Goal: Task Accomplishment & Management: Use online tool/utility

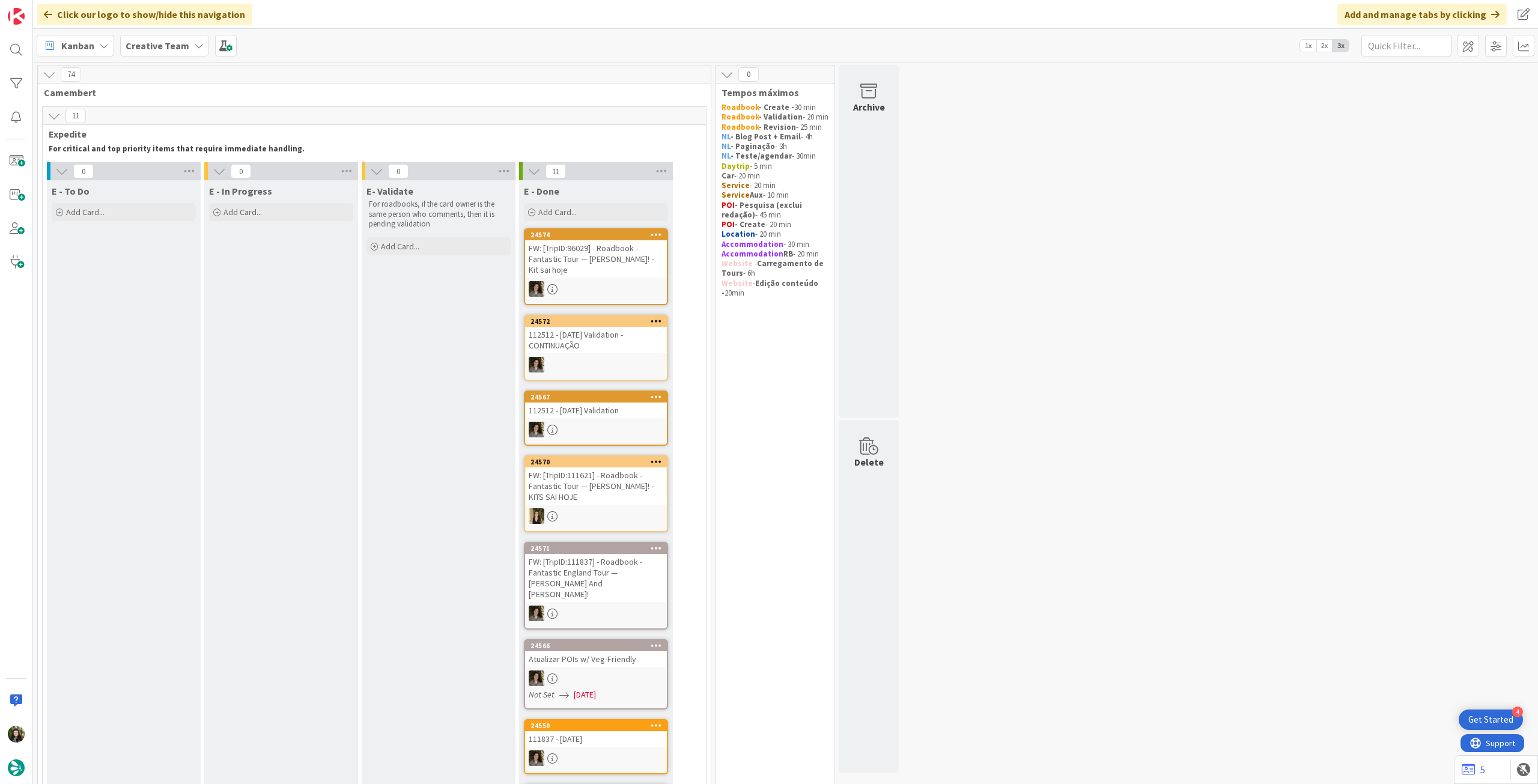
scroll to position [961, 0]
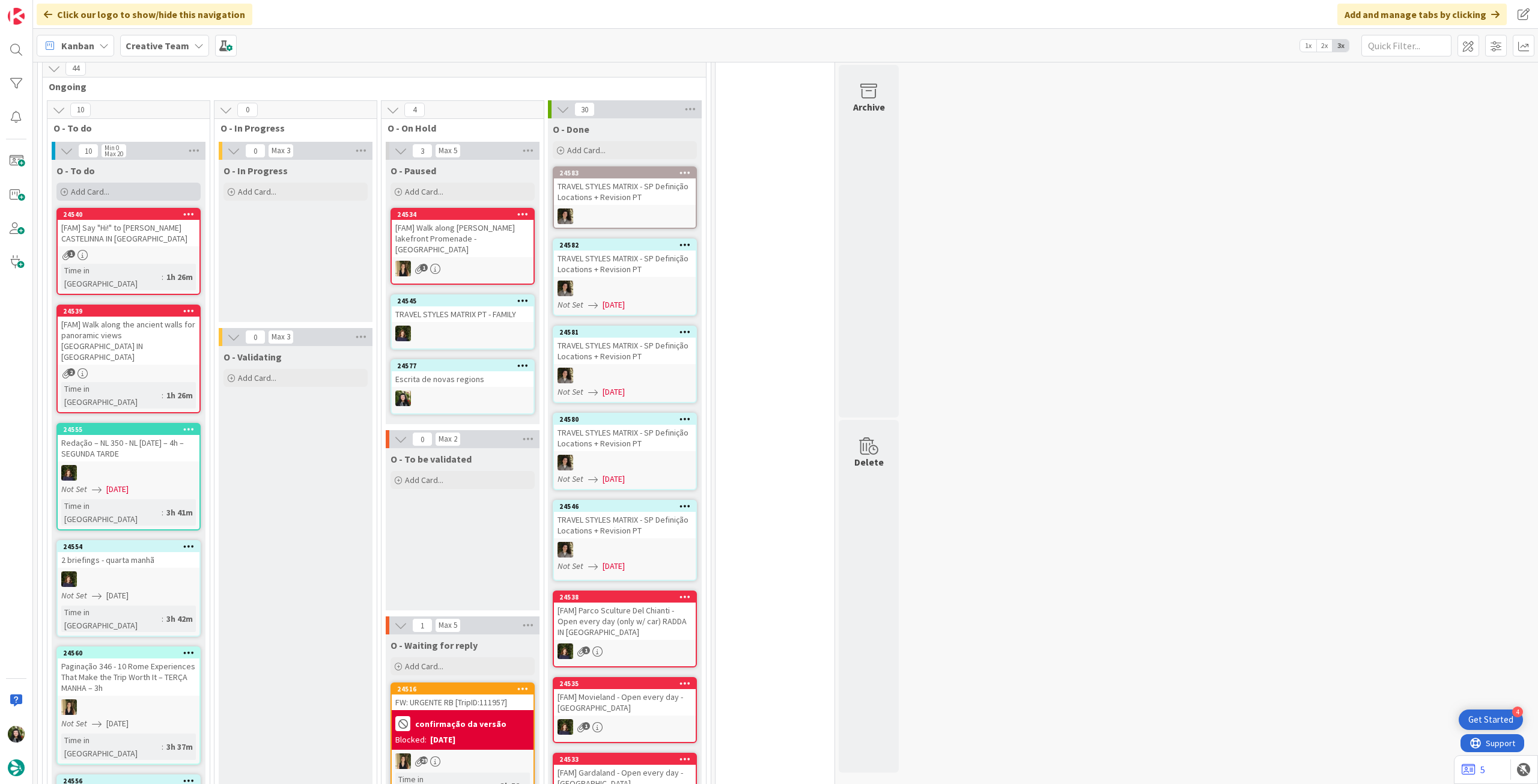
click at [145, 183] on div "Add Card..." at bounding box center [128, 192] width 144 height 18
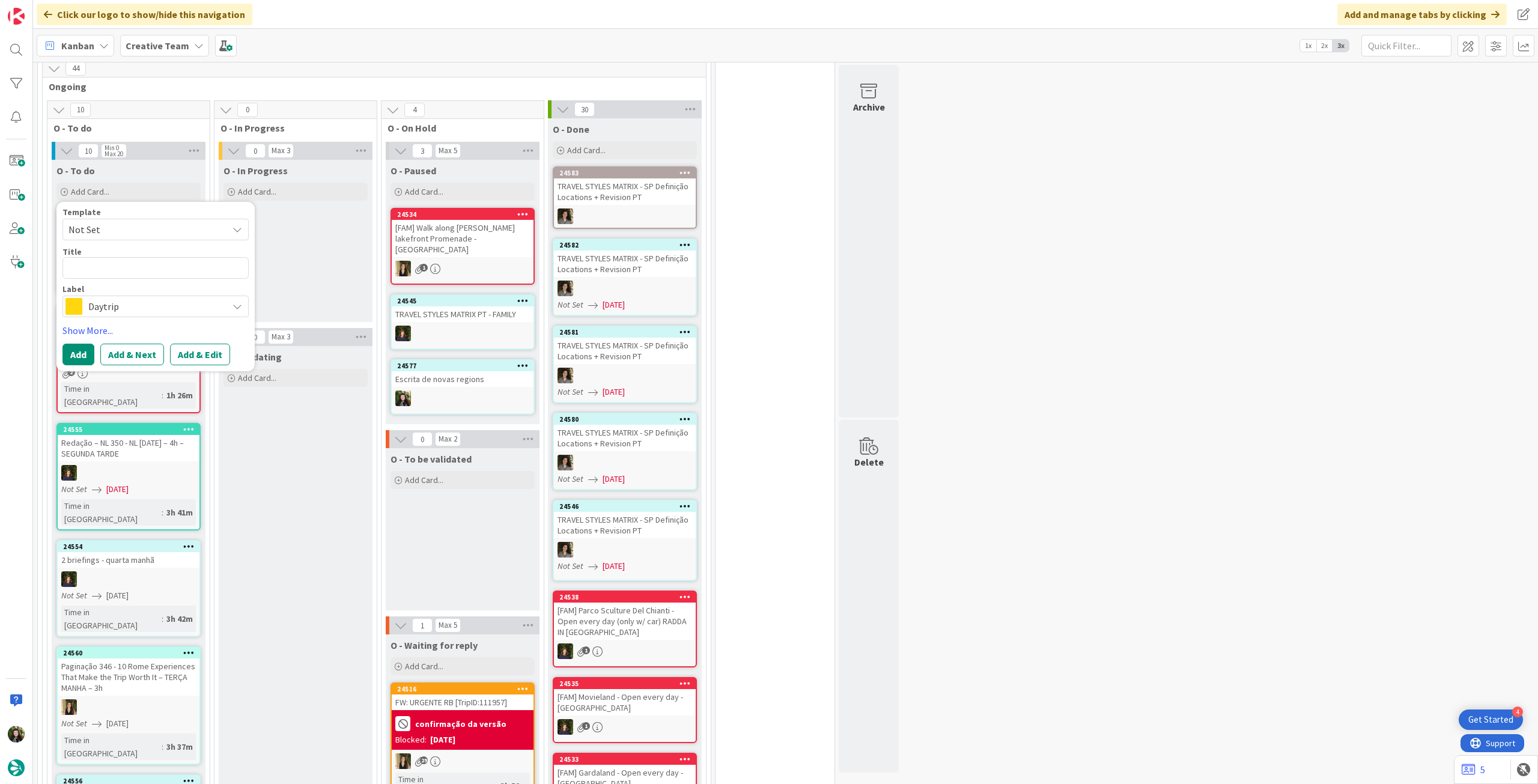
click at [135, 298] on span "Daytrip" at bounding box center [154, 306] width 133 height 17
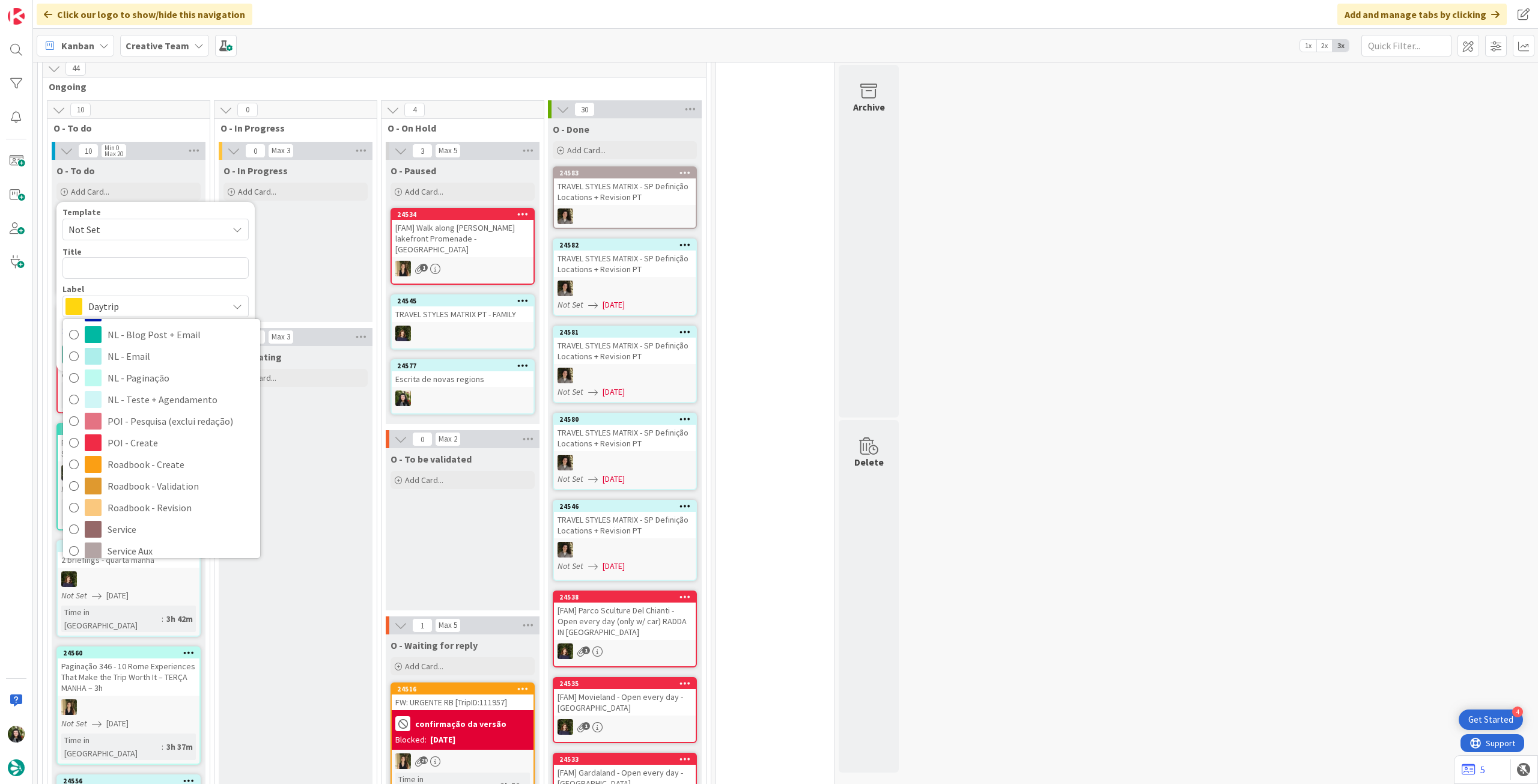
scroll to position [240, 0]
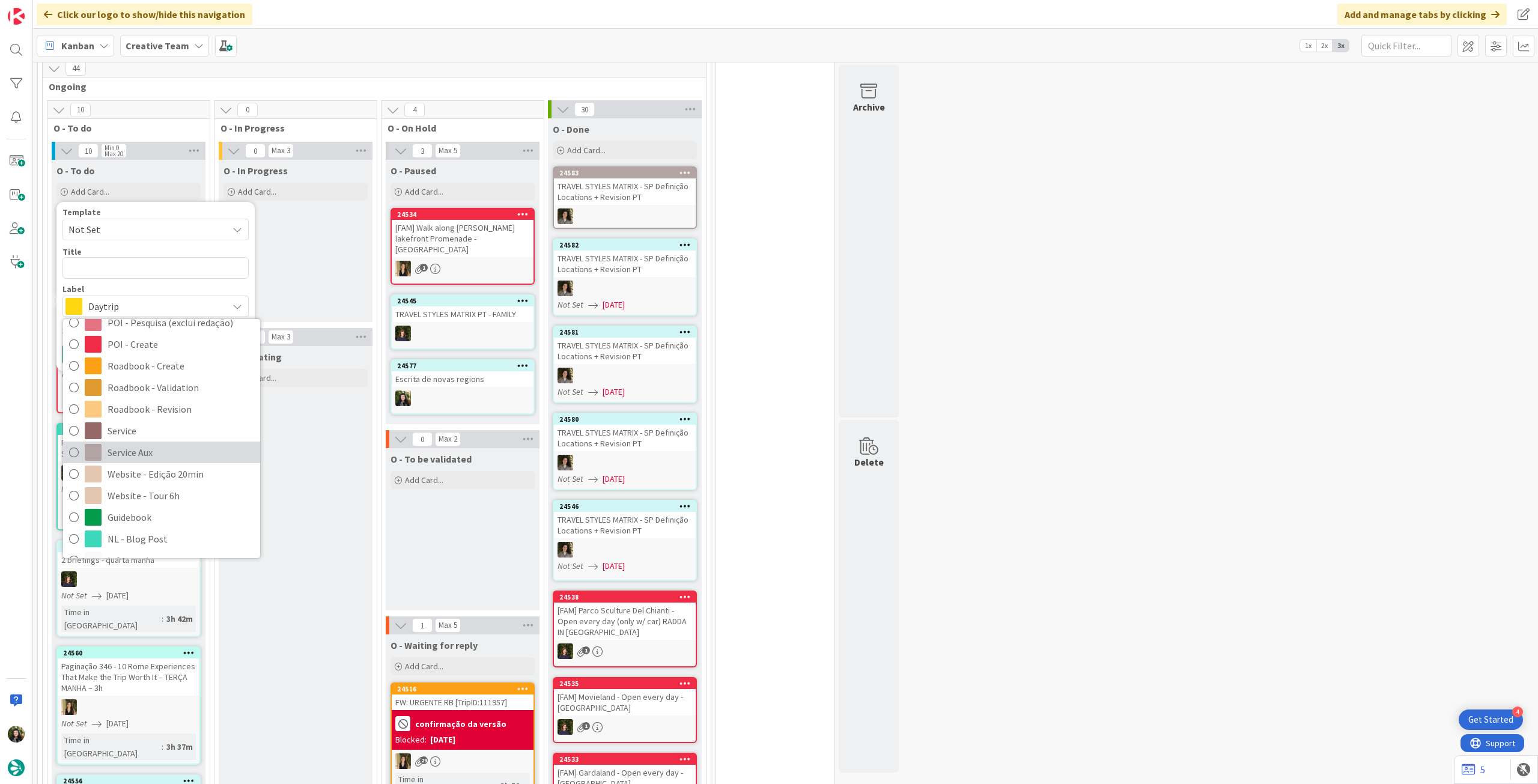
drag, startPoint x: 160, startPoint y: 440, endPoint x: 160, endPoint y: 384, distance: 56.5
click at [160, 443] on span "Service Aux" at bounding box center [181, 452] width 147 height 18
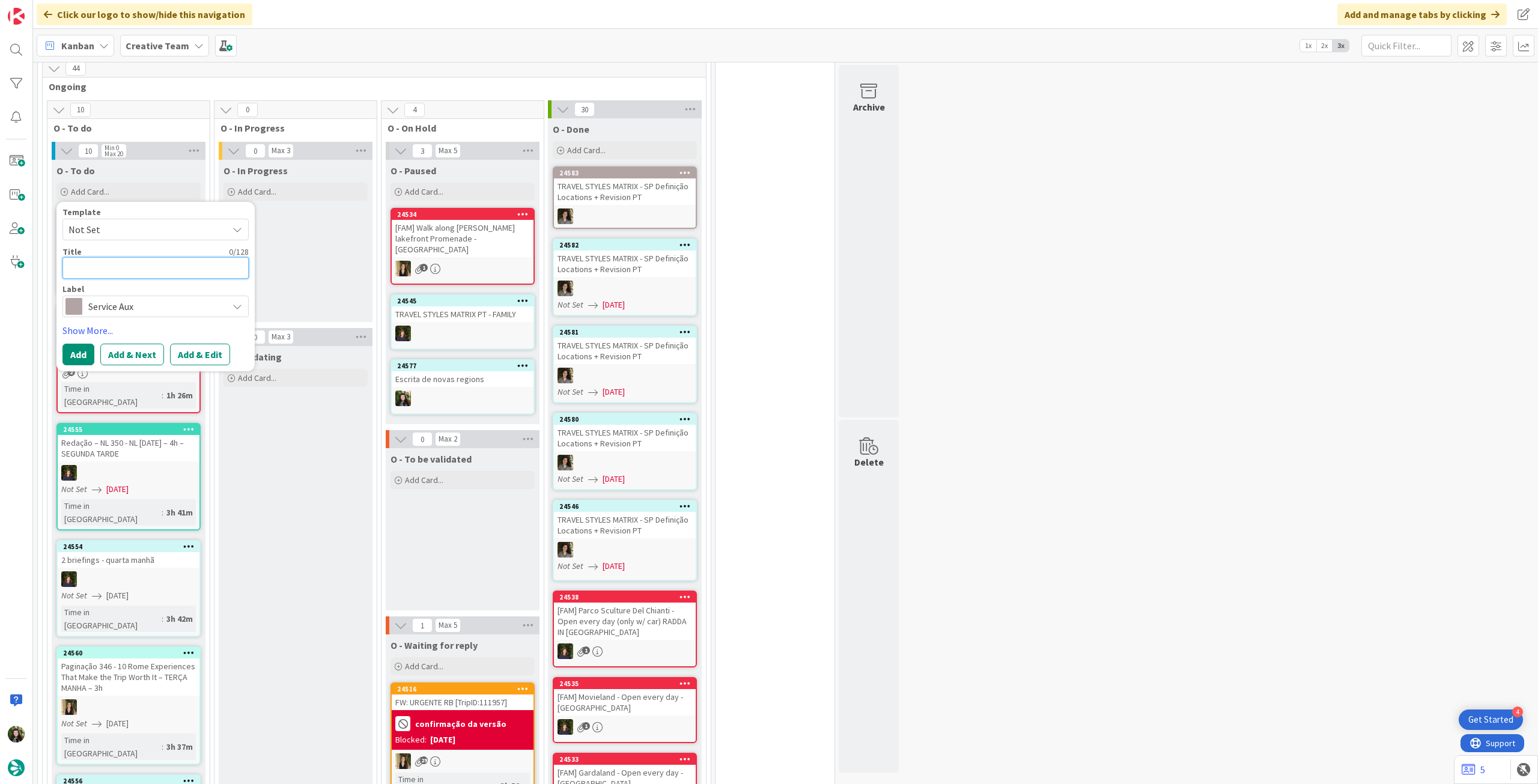
click at [175, 258] on textarea at bounding box center [155, 268] width 186 height 22
type textarea "x"
type textarea "A"
type textarea "x"
type textarea "At"
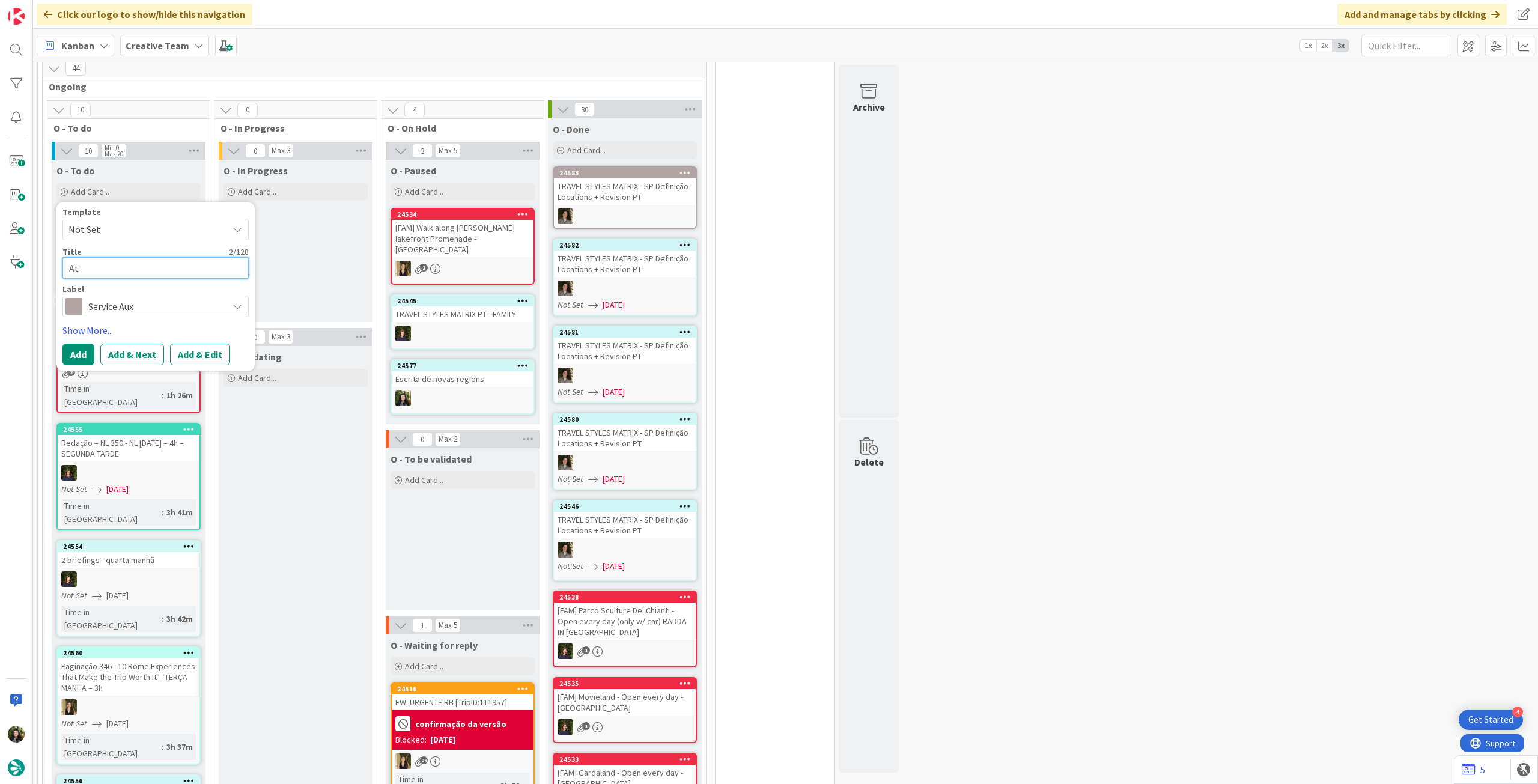
type textarea "x"
type textarea "Atu"
type textarea "x"
type textarea "Atua"
type textarea "x"
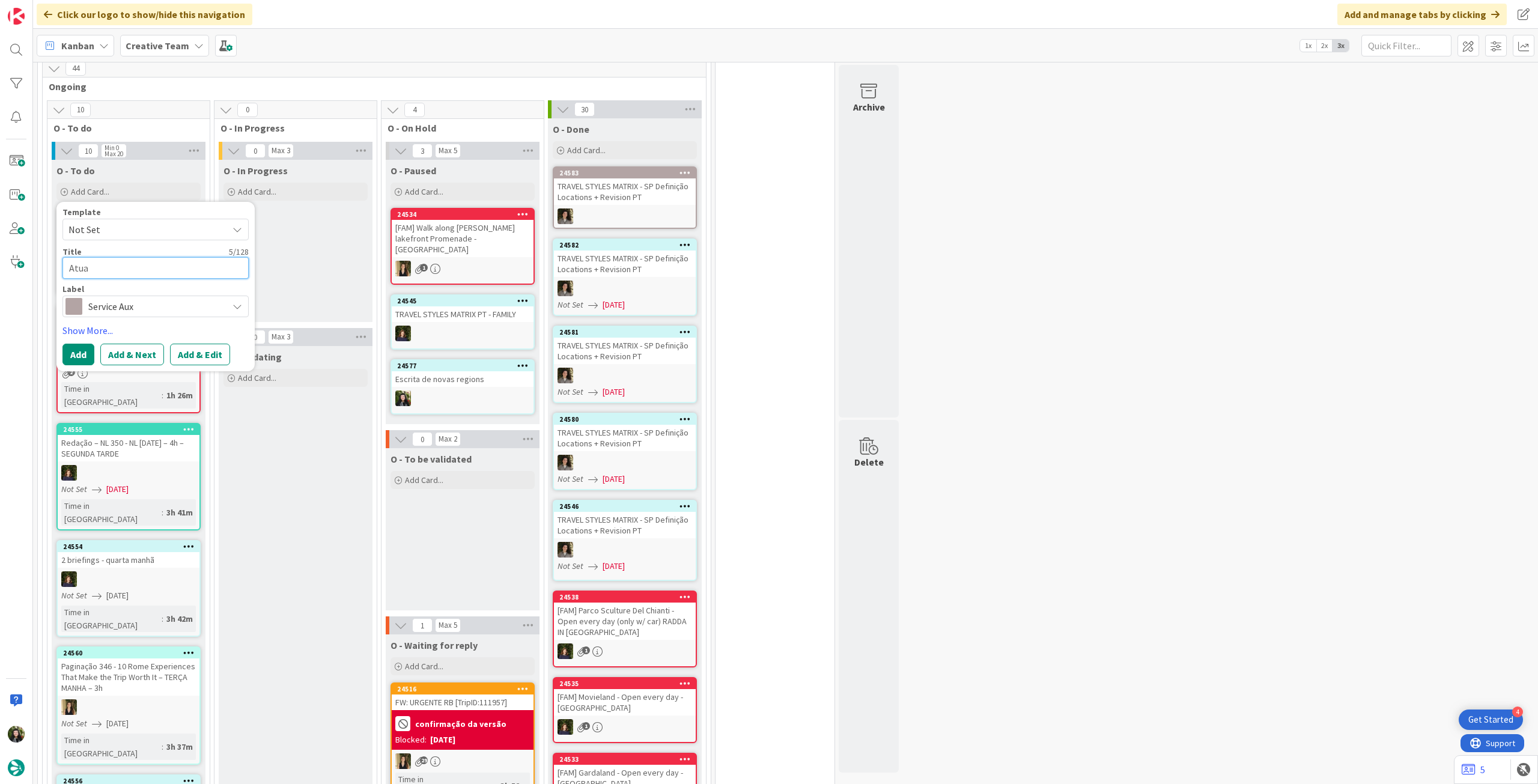
type textarea "Atual"
type textarea "x"
type textarea "Atuali"
type textarea "x"
type textarea "Atualiz"
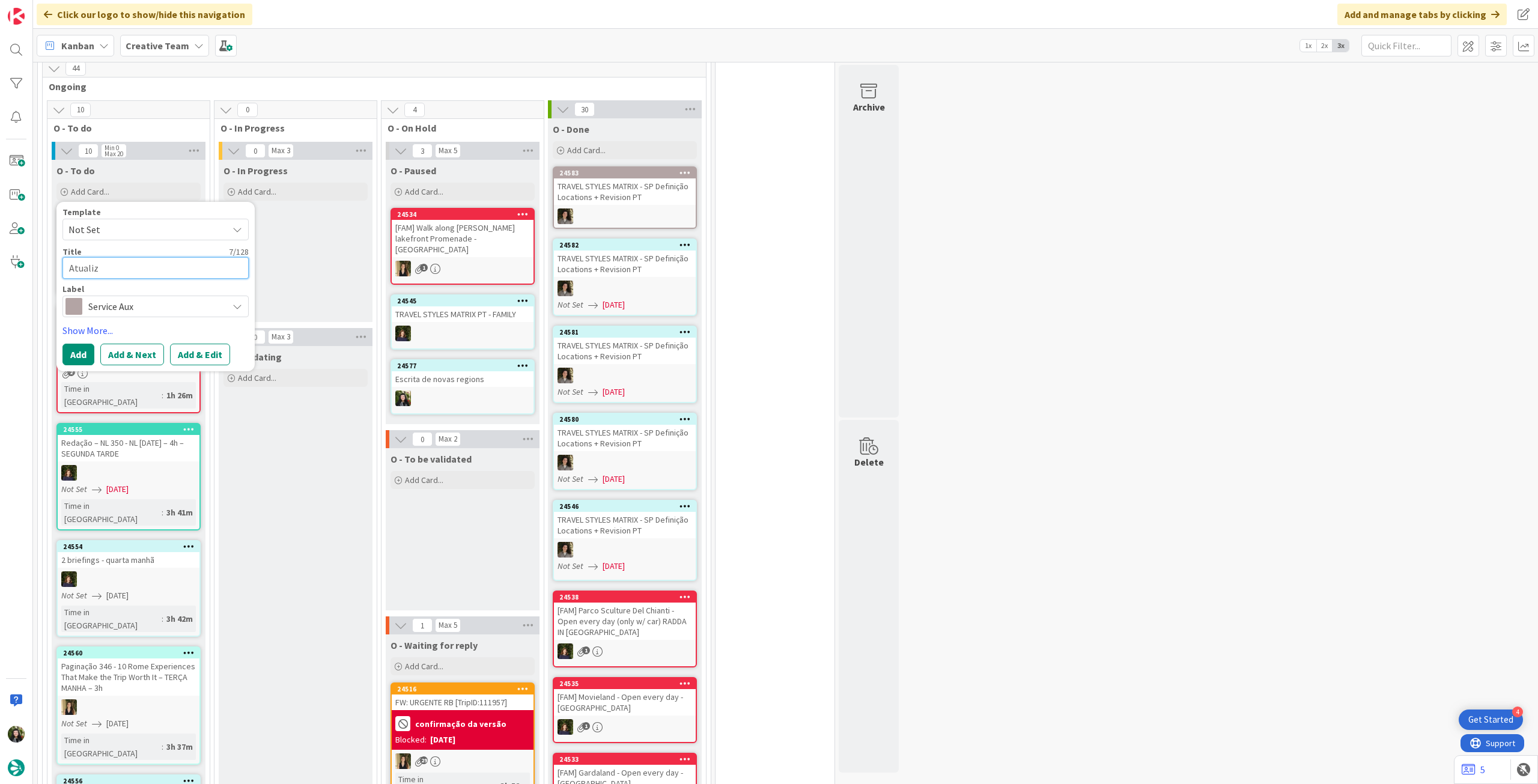
type textarea "x"
type textarea "Atualiza"
type textarea "x"
type textarea "Atualizar"
paste textarea "Silken El Pilar Andalucía - PENDING"
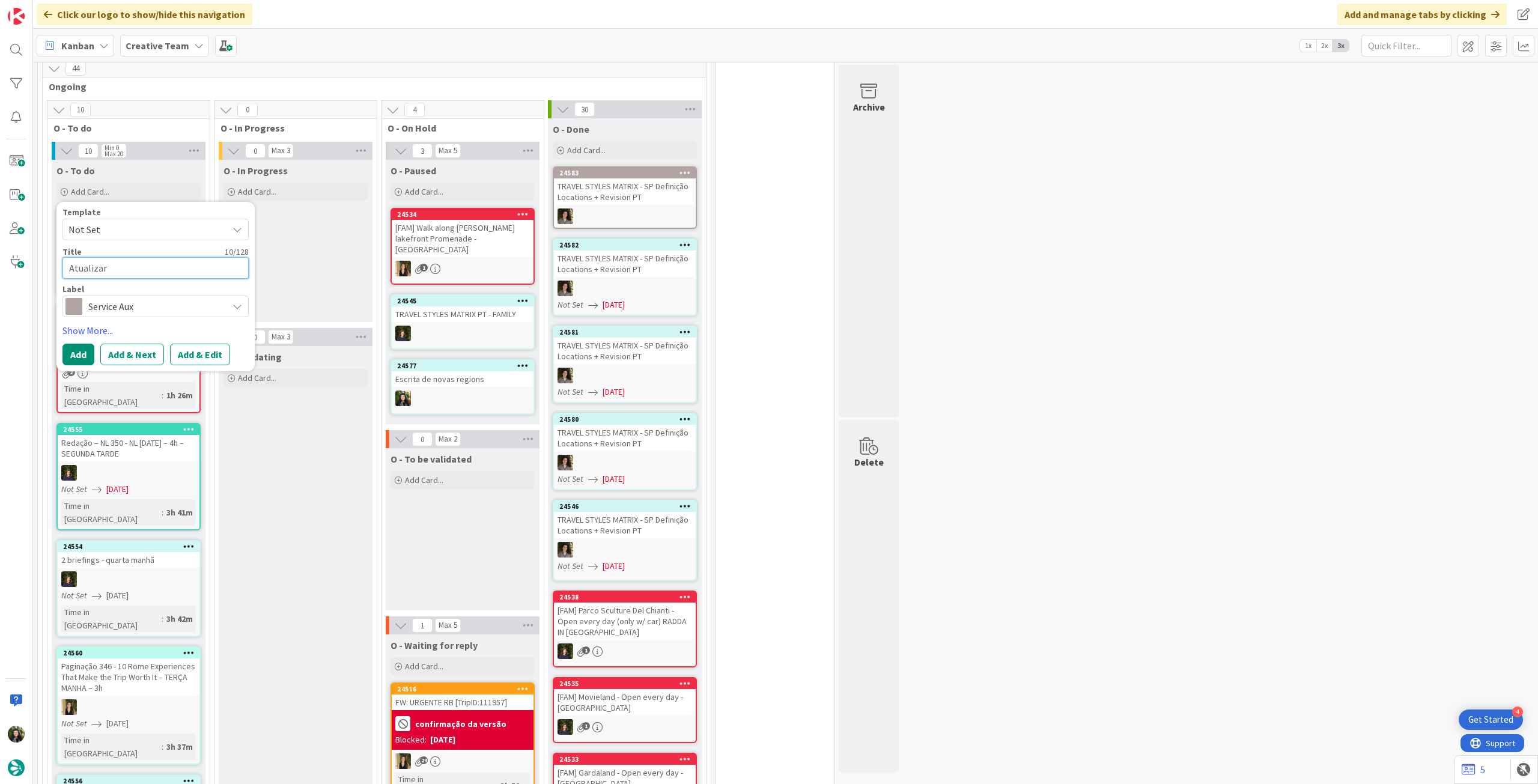
type textarea "x"
type textarea "Atualizar Silken El Pilar [GEOGRAPHIC_DATA] - PENDING"
click at [84, 358] on button "Add" at bounding box center [78, 369] width 32 height 22
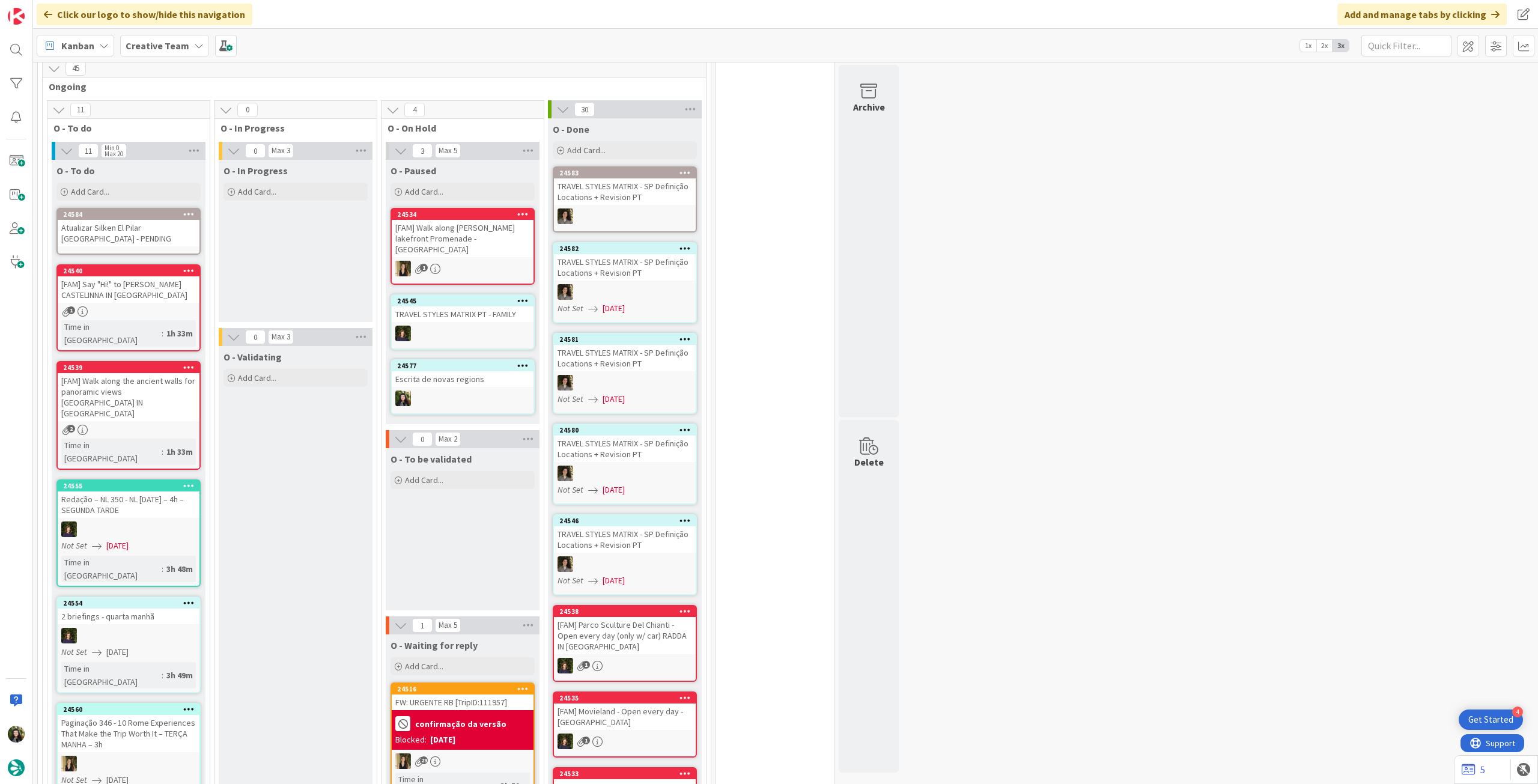
click at [101, 220] on div "Atualizar Silken El Pilar [GEOGRAPHIC_DATA] - PENDING" at bounding box center [129, 233] width 142 height 26
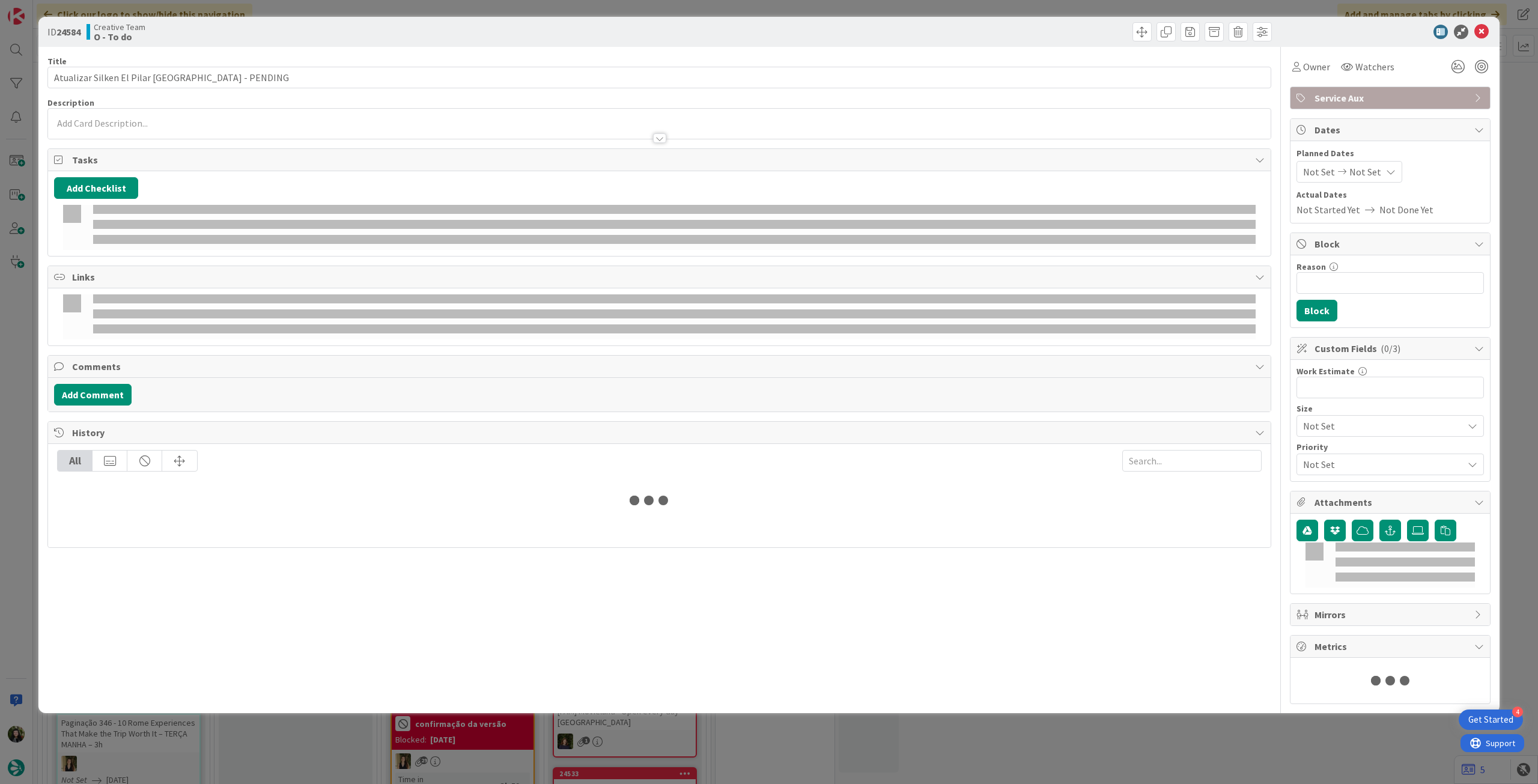
click at [145, 129] on div at bounding box center [659, 132] width 1222 height 13
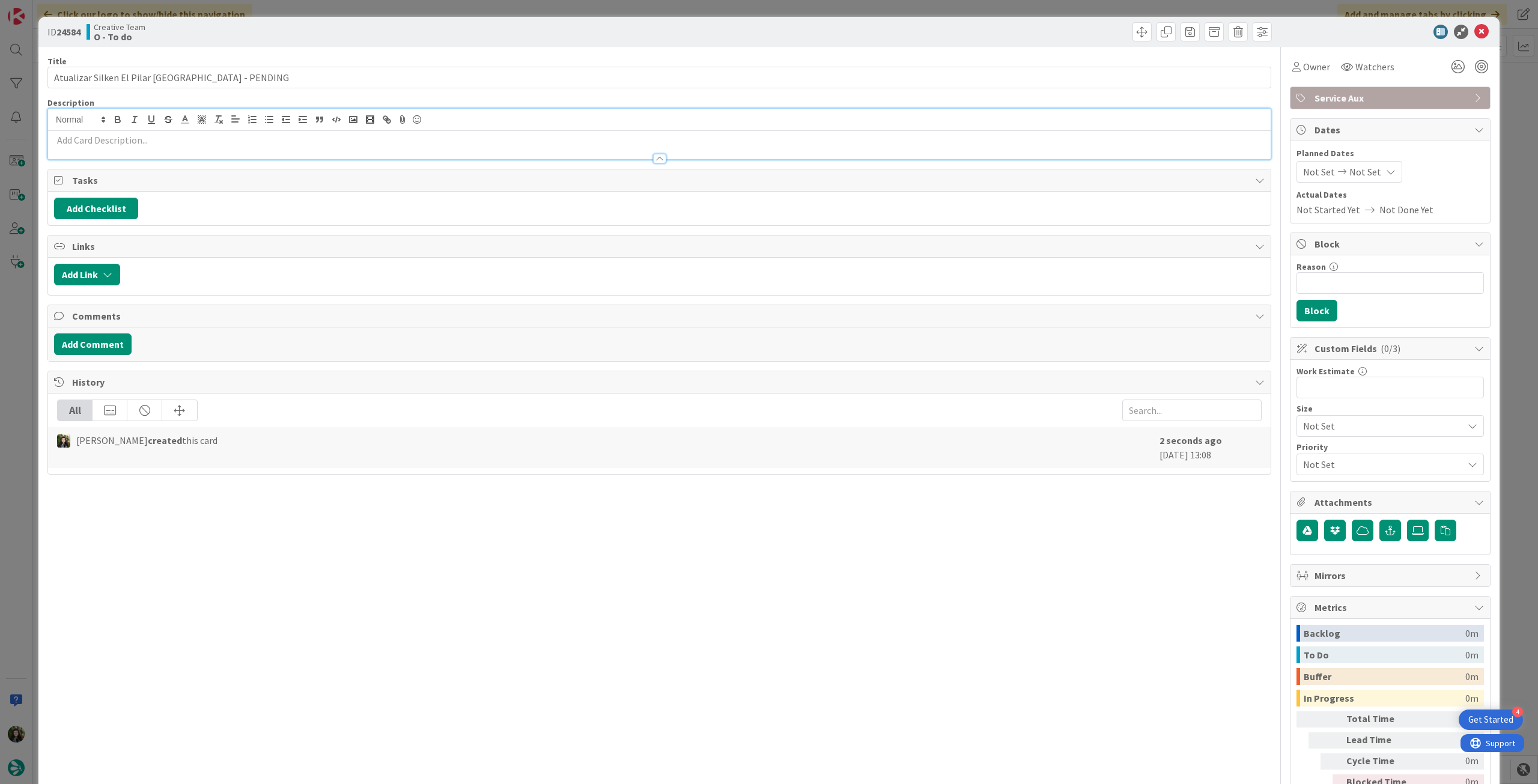
click at [144, 145] on p at bounding box center [659, 140] width 1210 height 14
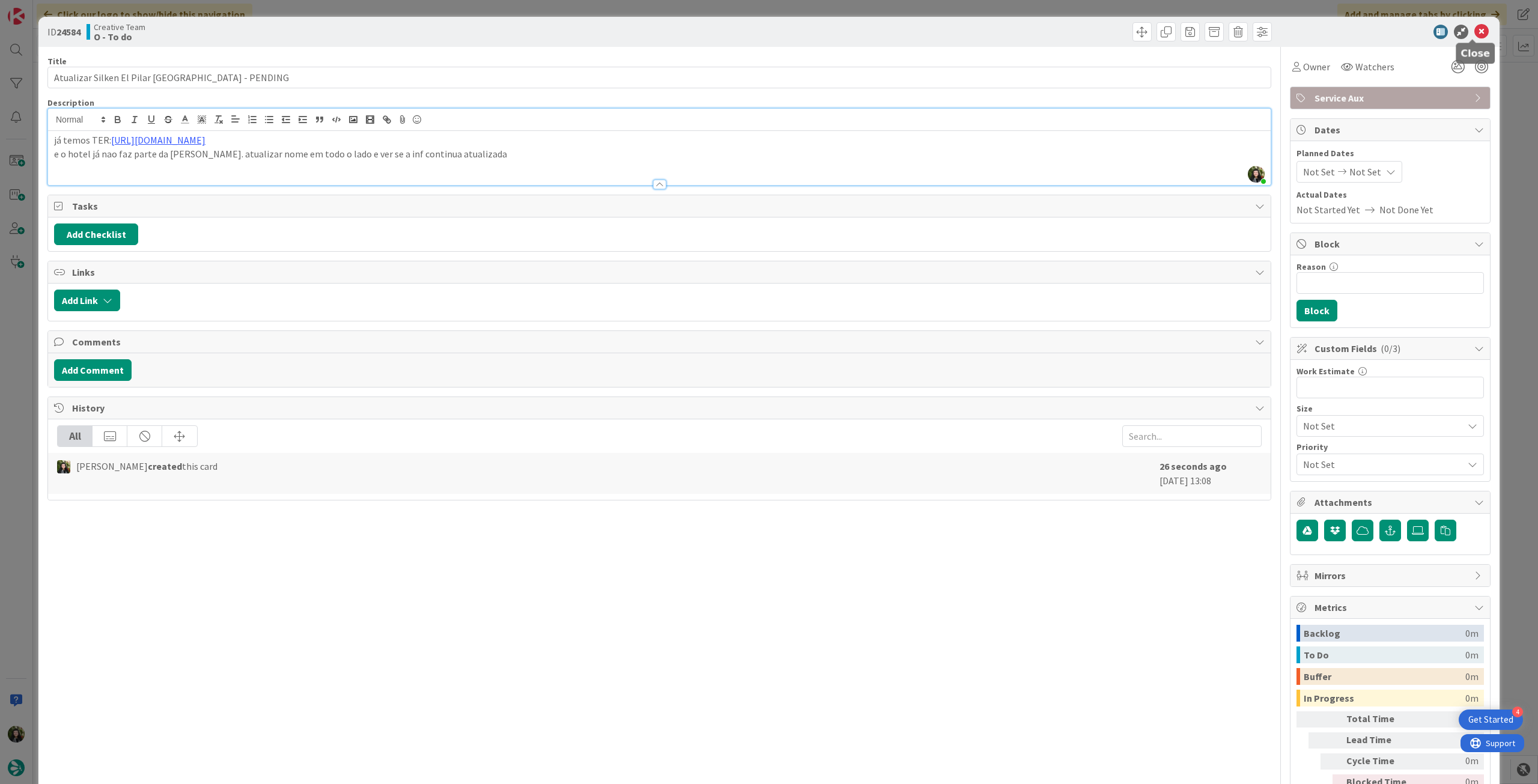
click at [1476, 35] on icon at bounding box center [1481, 32] width 14 height 14
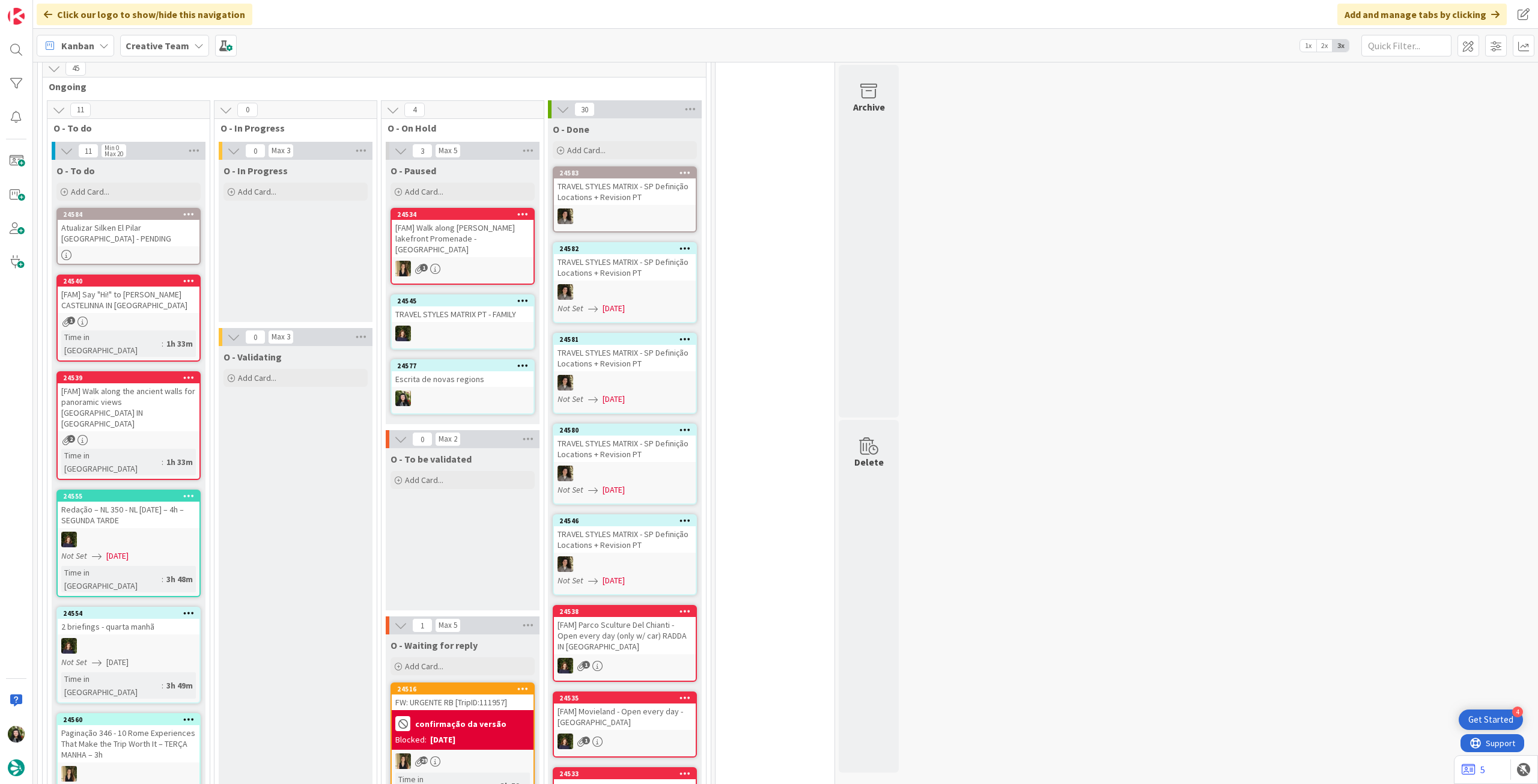
click at [133, 40] on b "Creative Team" at bounding box center [158, 46] width 64 height 12
click at [223, 174] on h4 "Creative Team - Análise" at bounding box center [215, 172] width 163 height 12
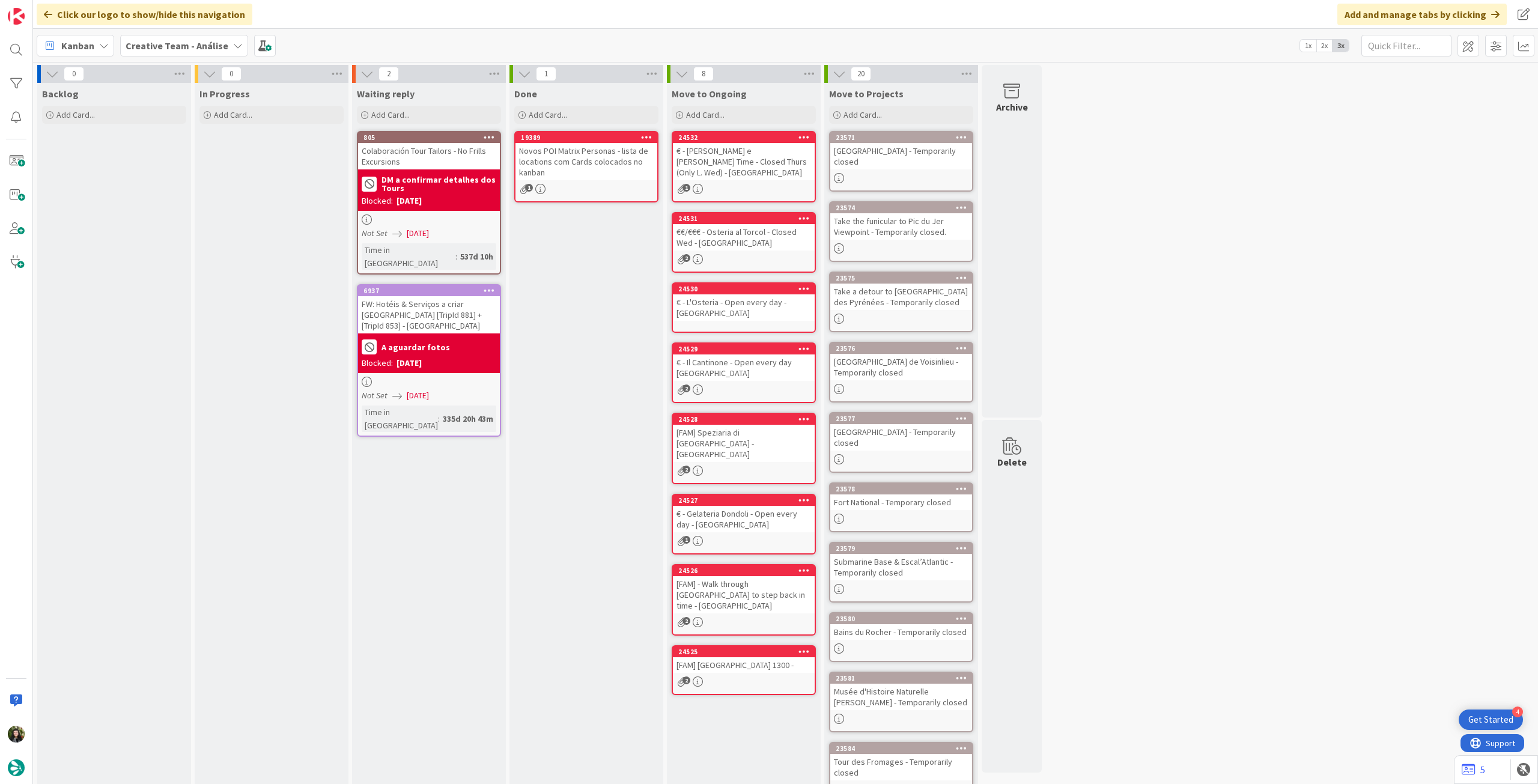
click at [129, 36] on div "Creative Team - Análise" at bounding box center [184, 46] width 128 height 22
click at [181, 163] on div "Creative Team" at bounding box center [221, 172] width 183 height 23
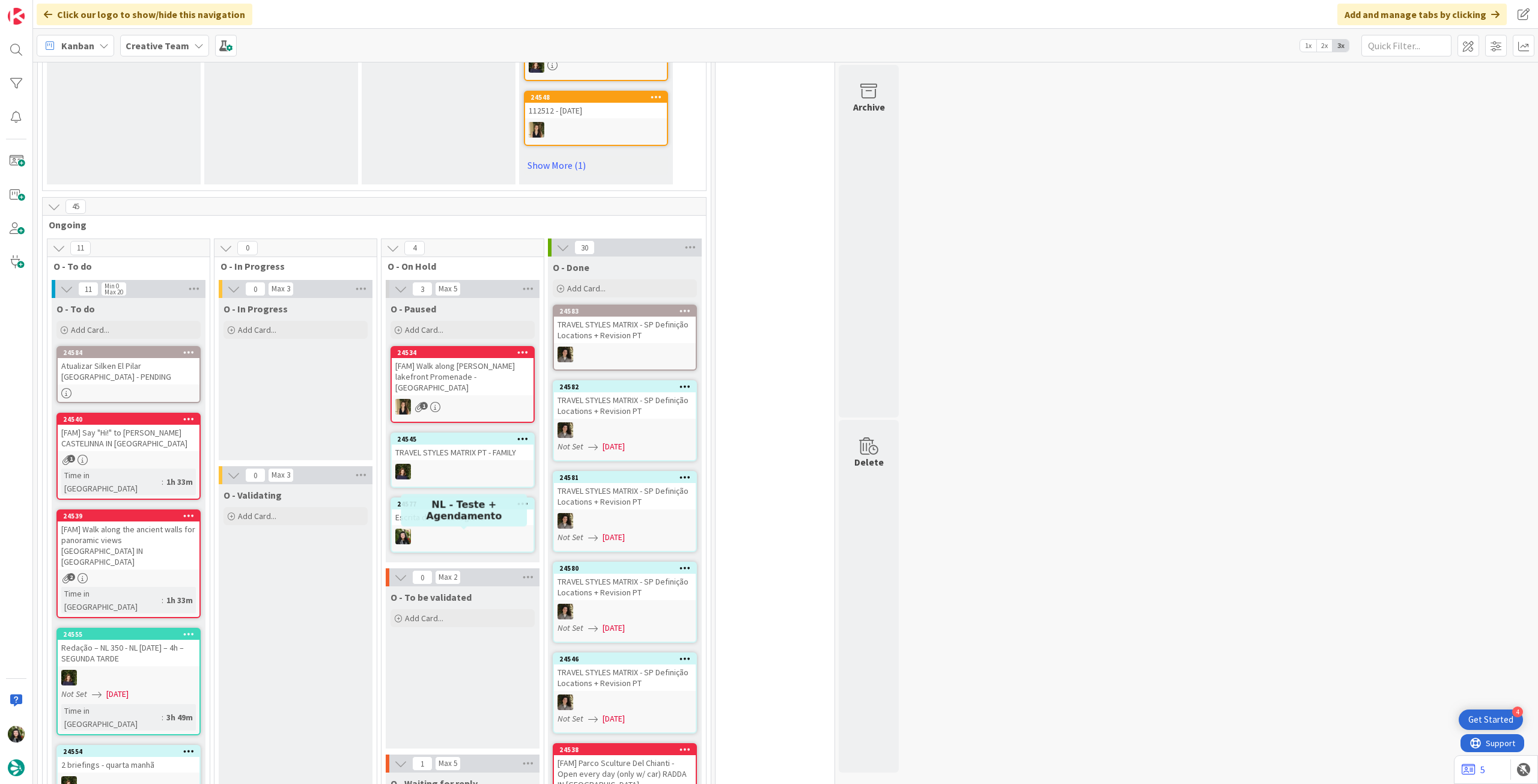
scroll to position [880, 0]
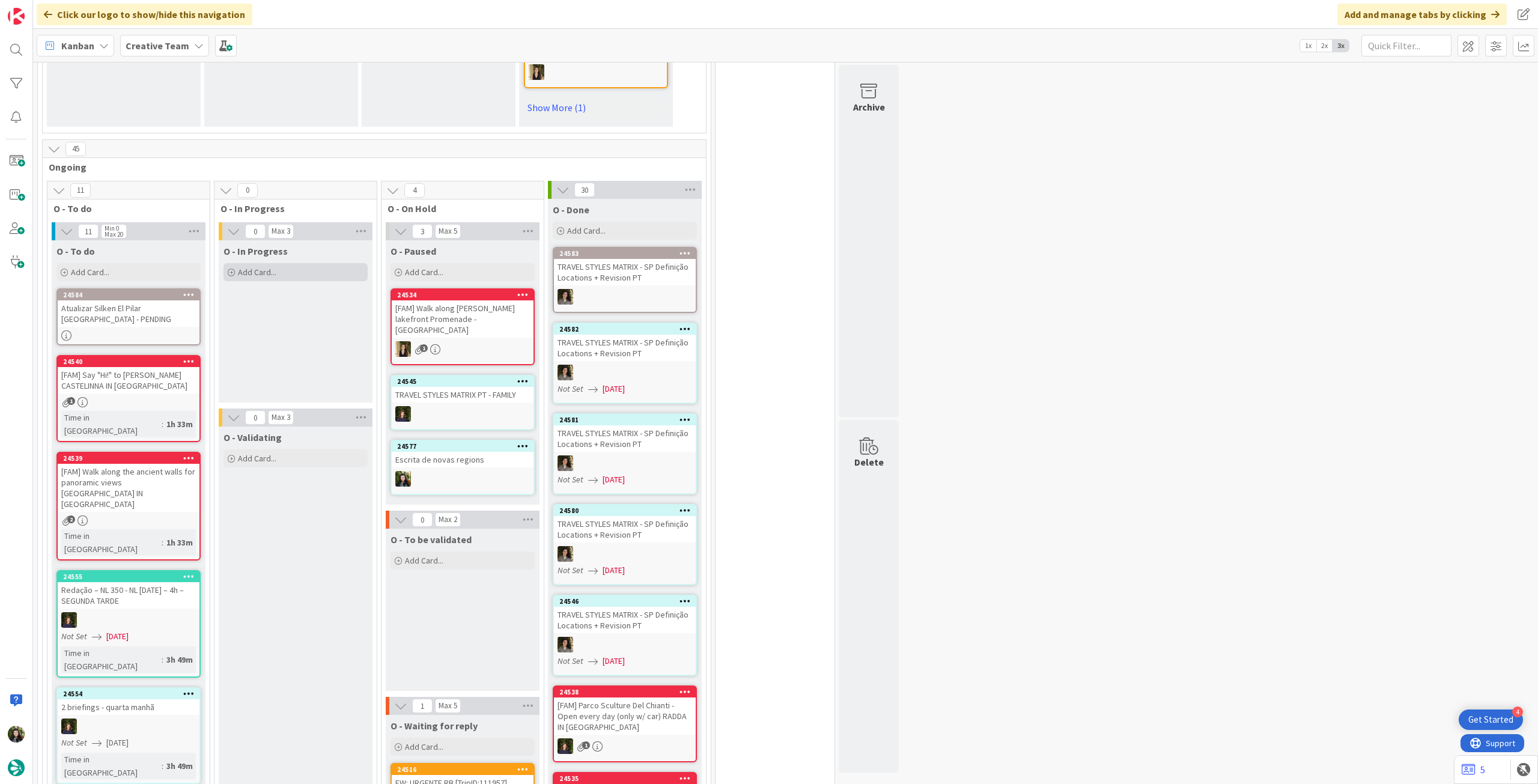
click at [295, 266] on div "Add Card..." at bounding box center [295, 272] width 144 height 18
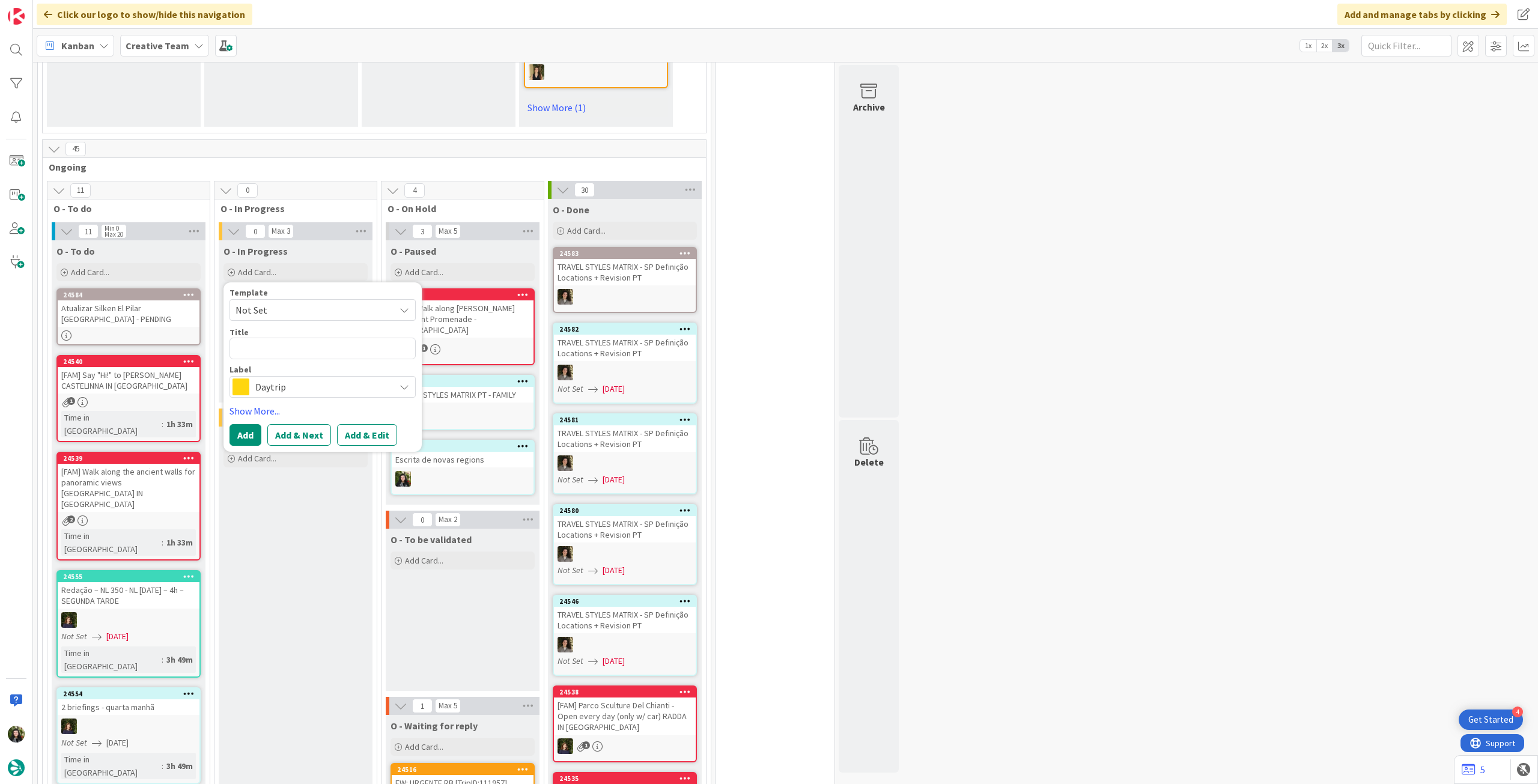
click at [315, 384] on div "Daytrip" at bounding box center [322, 387] width 186 height 22
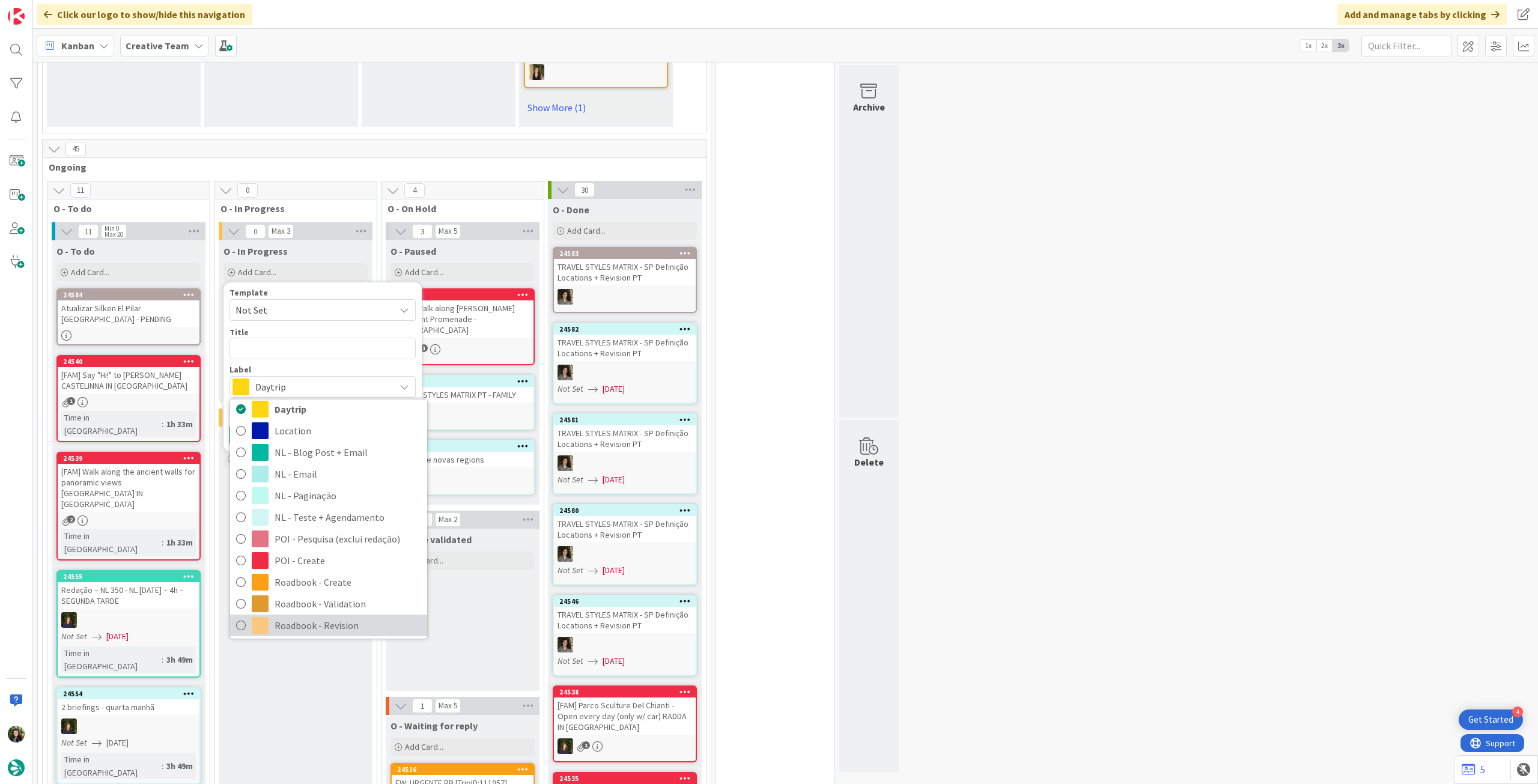
scroll to position [160, 0]
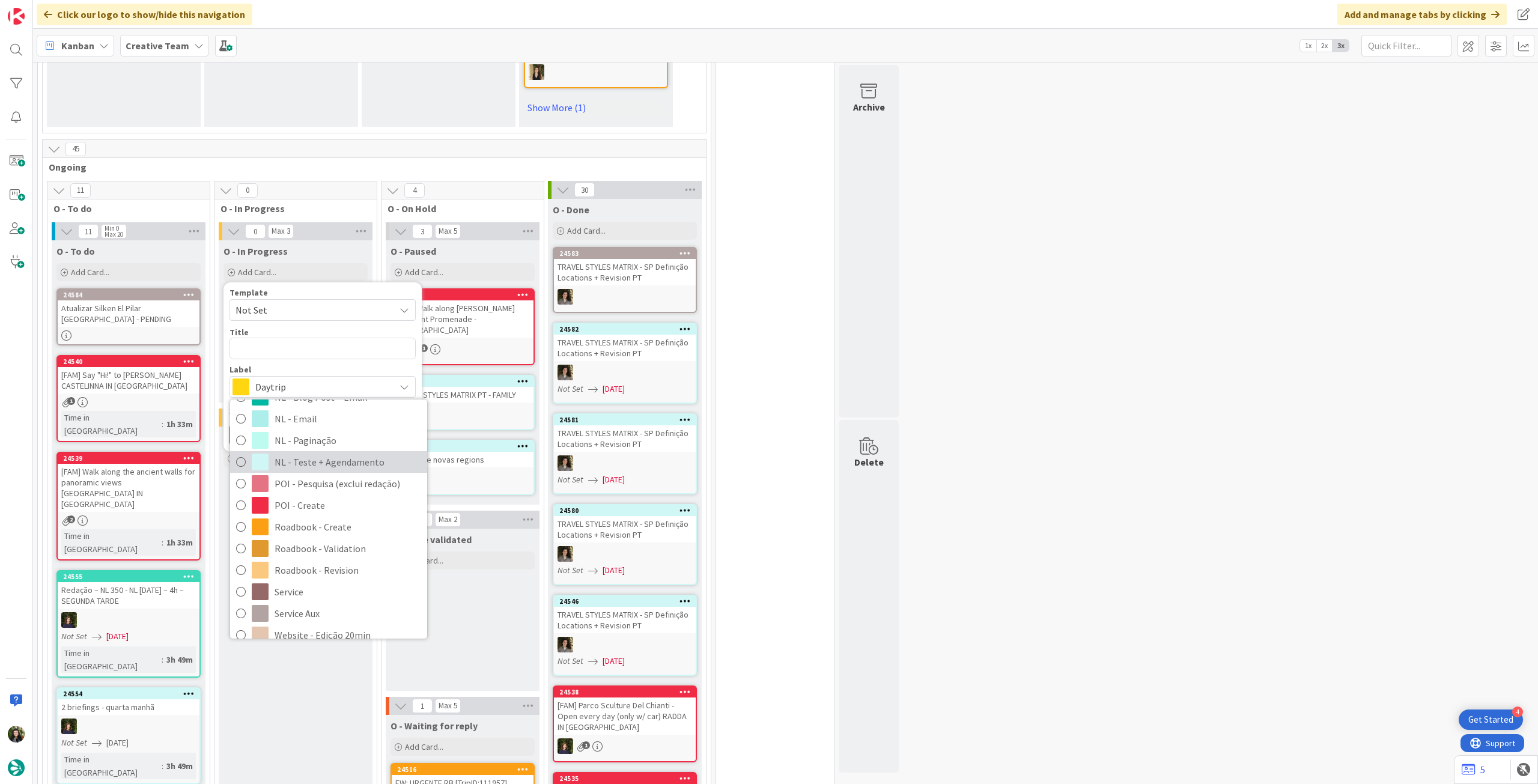
click at [342, 457] on span "NL - Teste + Agendamento" at bounding box center [347, 462] width 147 height 18
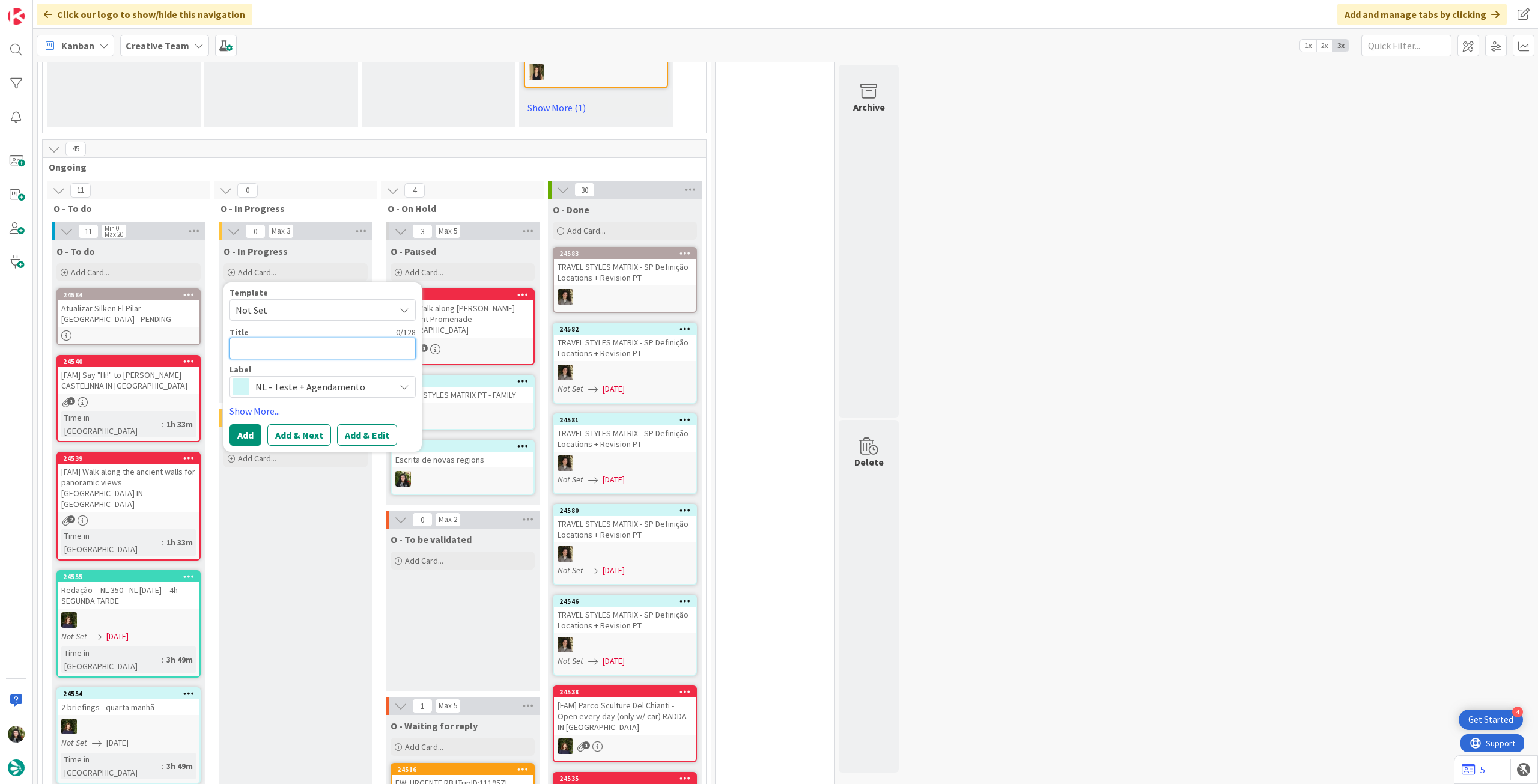
click at [330, 338] on textarea at bounding box center [322, 349] width 186 height 22
type textarea "x"
type textarea "P"
type textarea "x"
type textarea "Po"
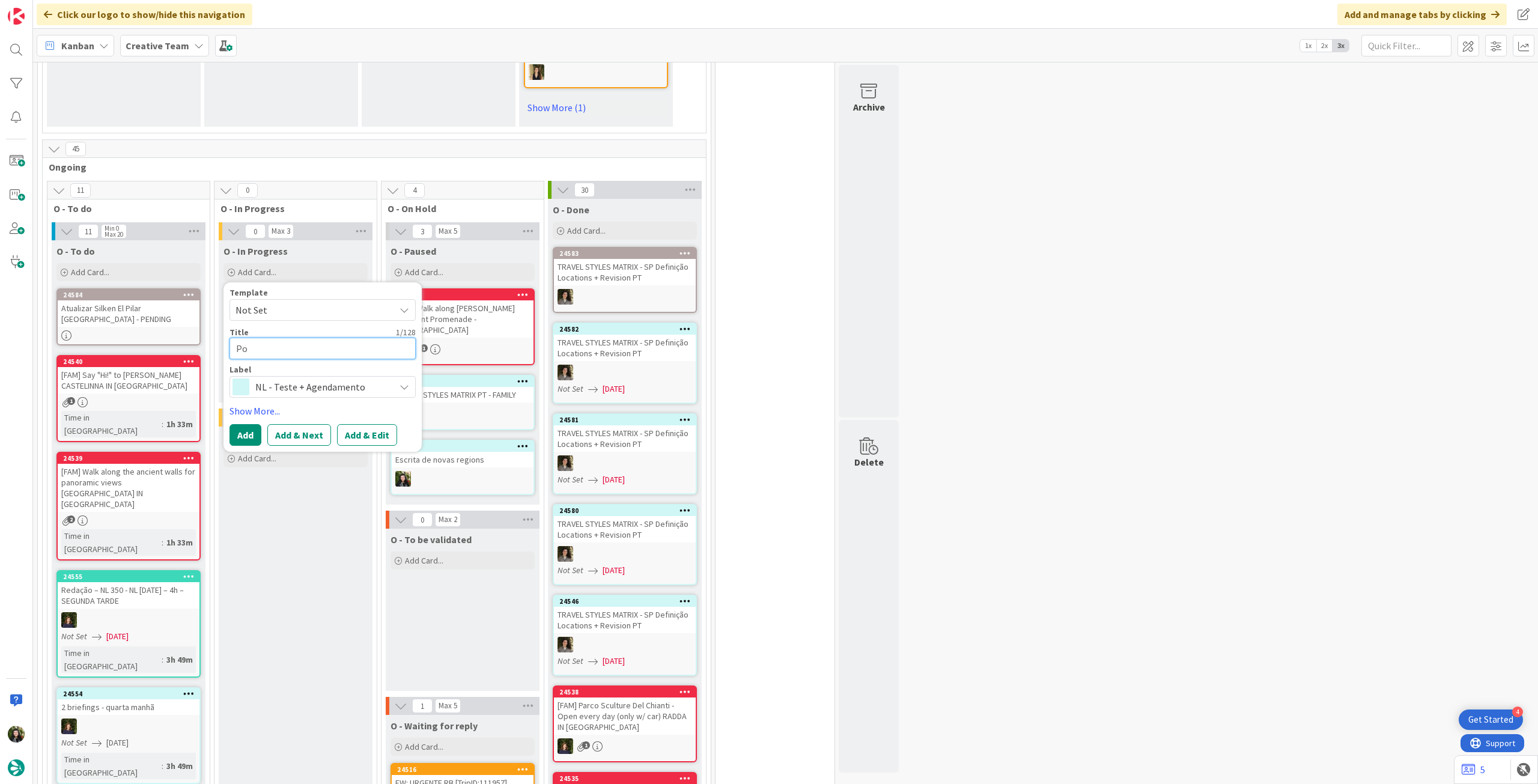
type textarea "x"
type textarea "Pos"
type textarea "x"
type textarea "Post"
type textarea "x"
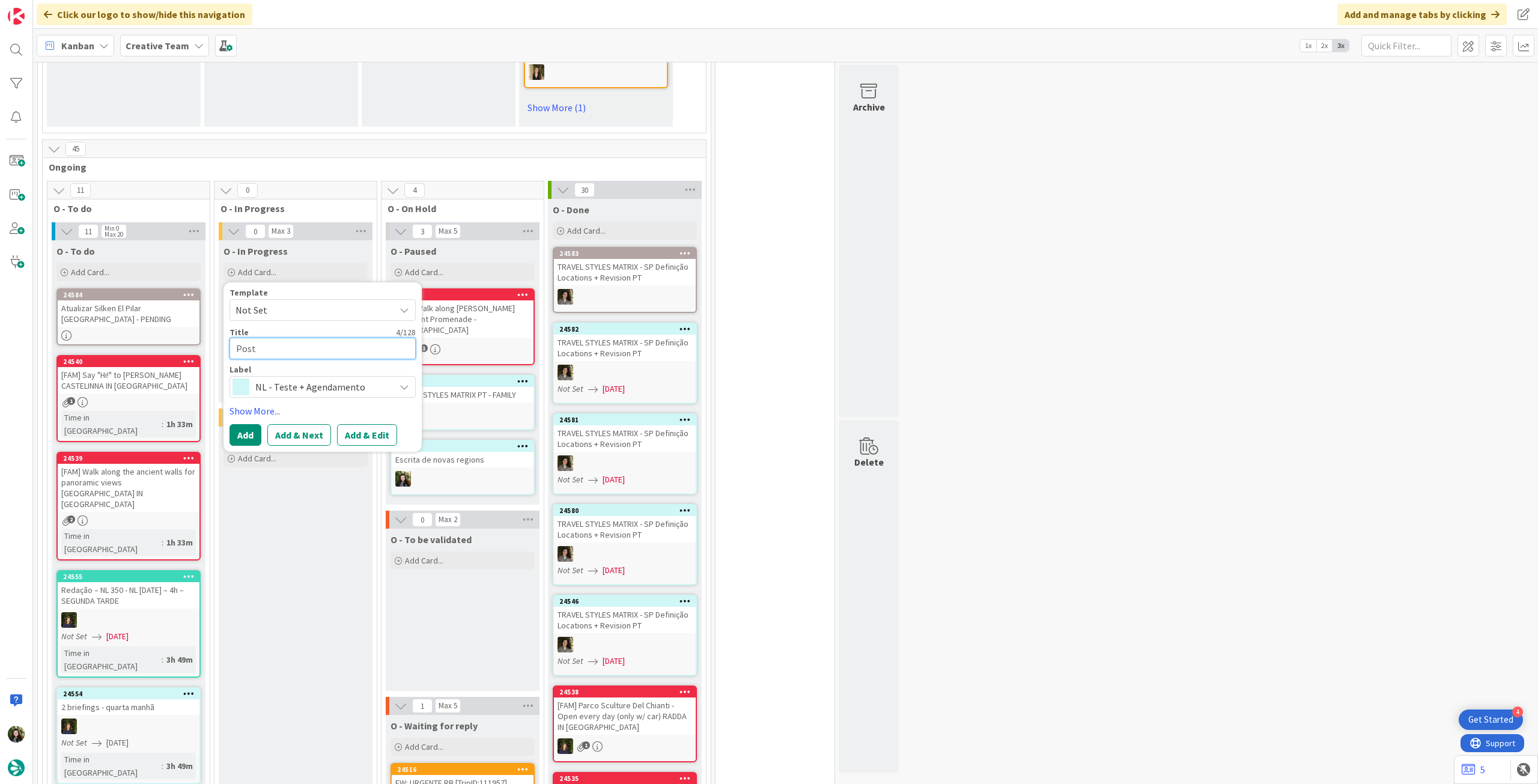
type textarea "Post"
type textarea "x"
type textarea "Post L"
type textarea "x"
type textarea "Post [PERSON_NAME]"
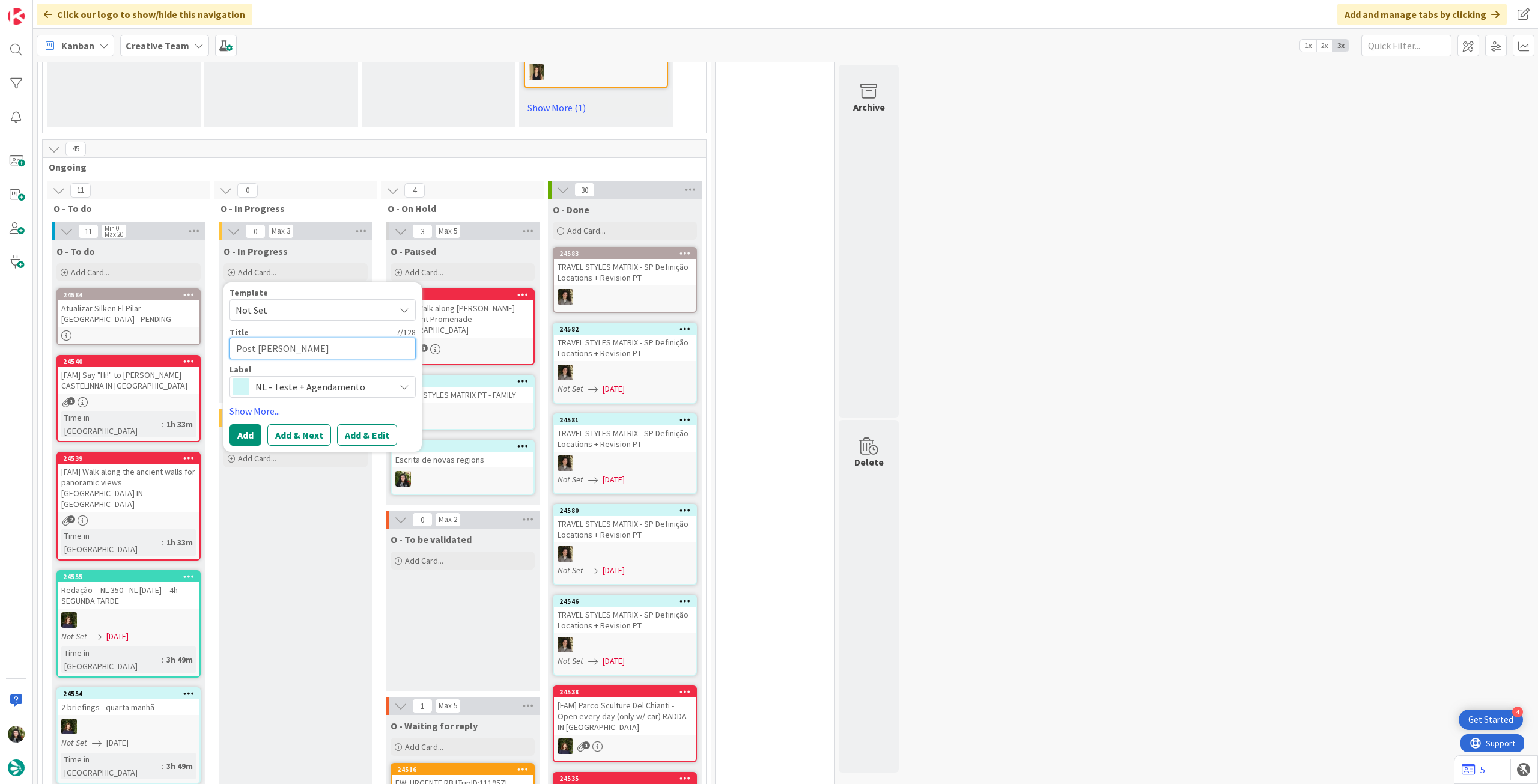
type textarea "x"
type textarea "Post [PERSON_NAME]"
type textarea "x"
type textarea "Post Line"
type textarea "x"
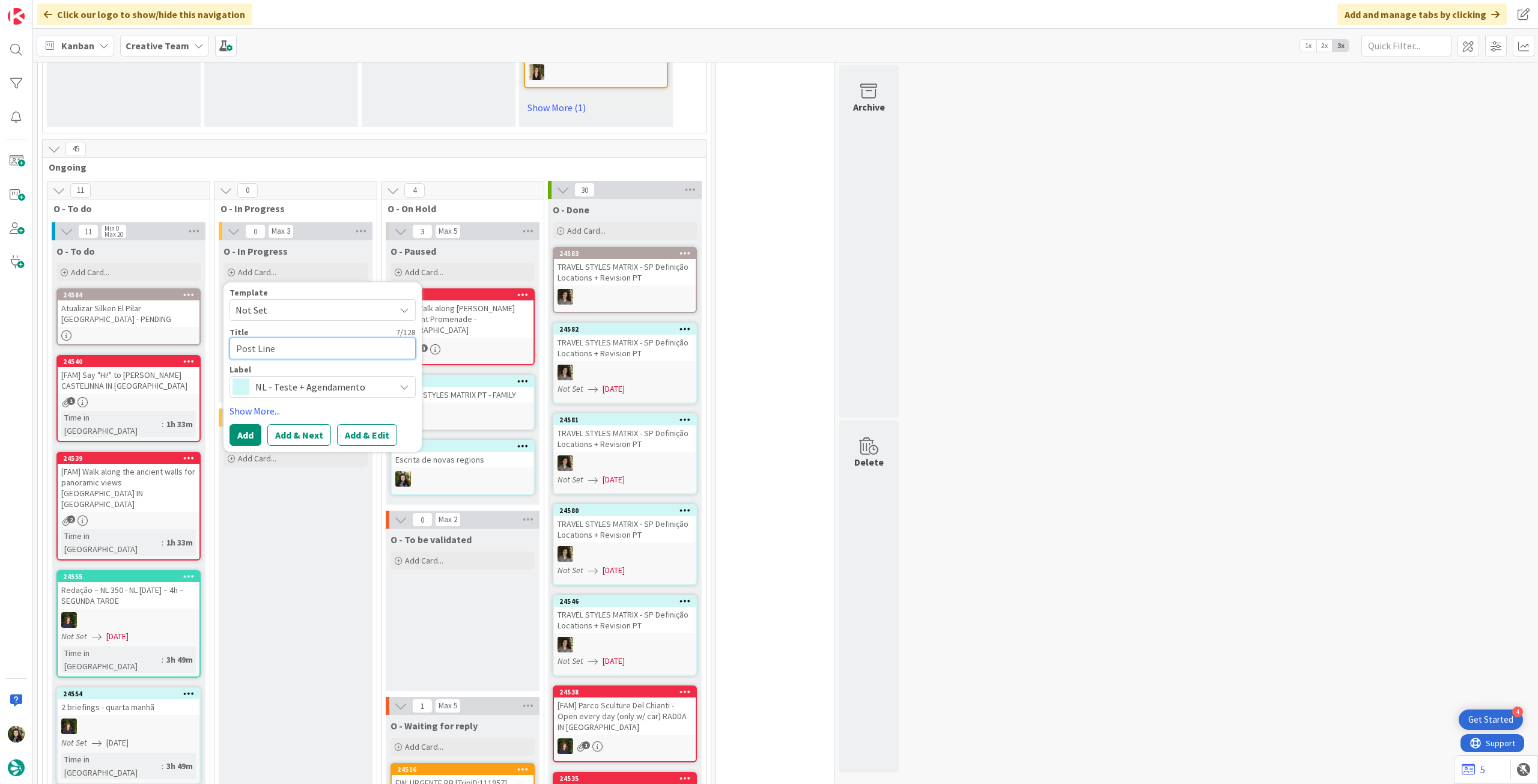
type textarea "Post Linek"
type textarea "x"
type textarea "Post Linekd"
type textarea "x"
type textarea "Post Linekdi"
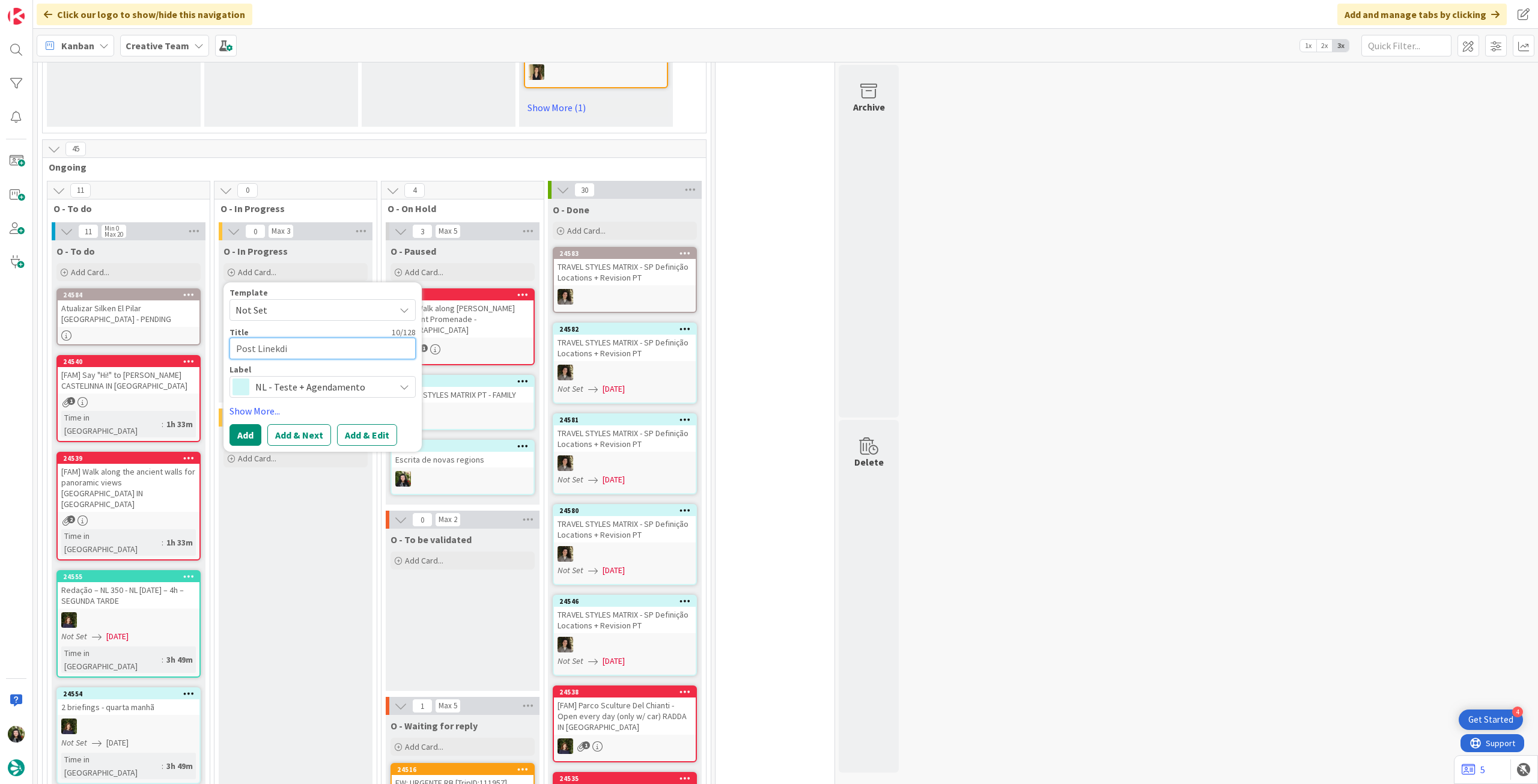
type textarea "x"
type textarea "Post Linekdin"
type textarea "x"
type textarea "Post Linekdi"
type textarea "x"
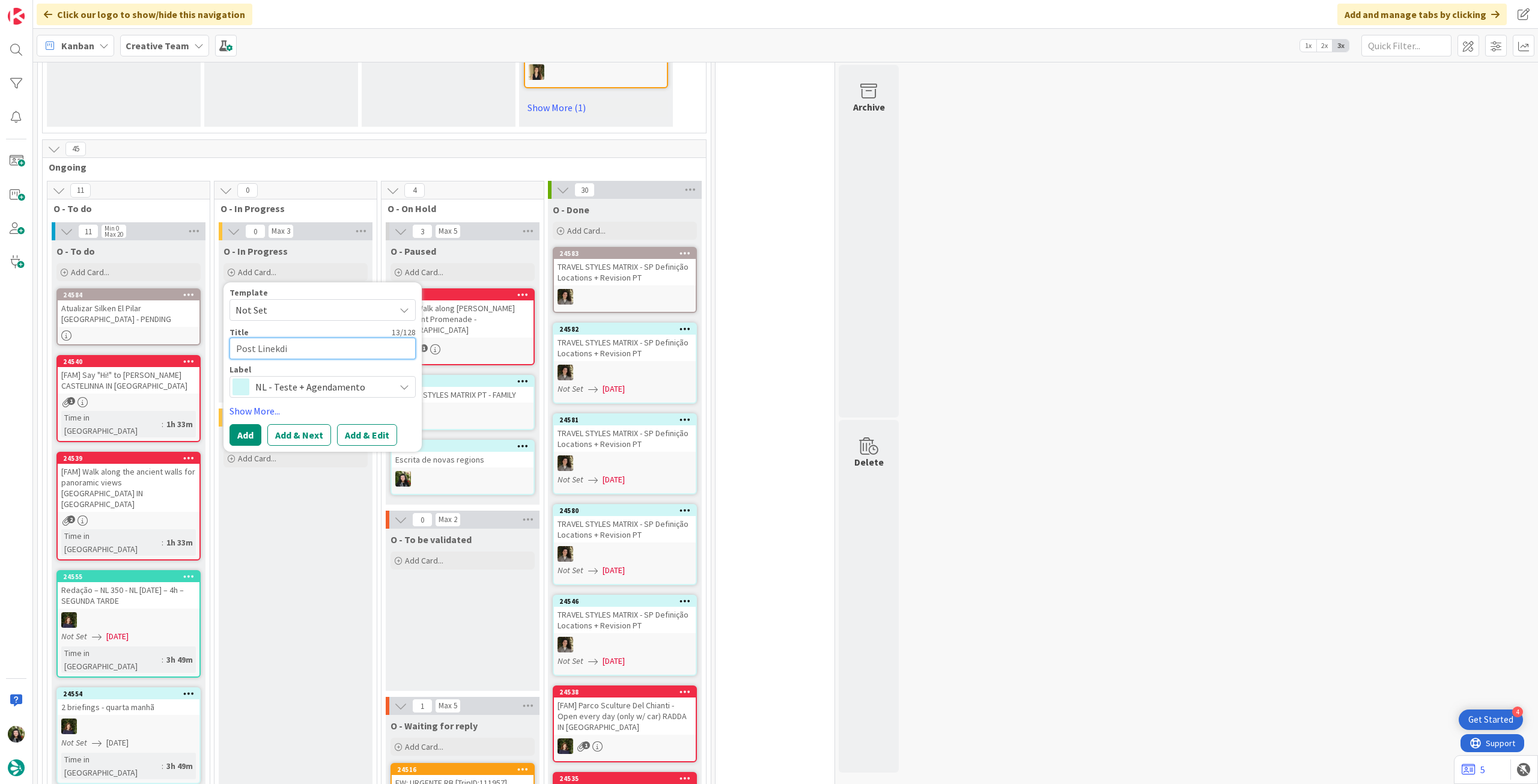
type textarea "Post Linekd"
type textarea "x"
type textarea "Post Linek"
type textarea "x"
type textarea "Post Line"
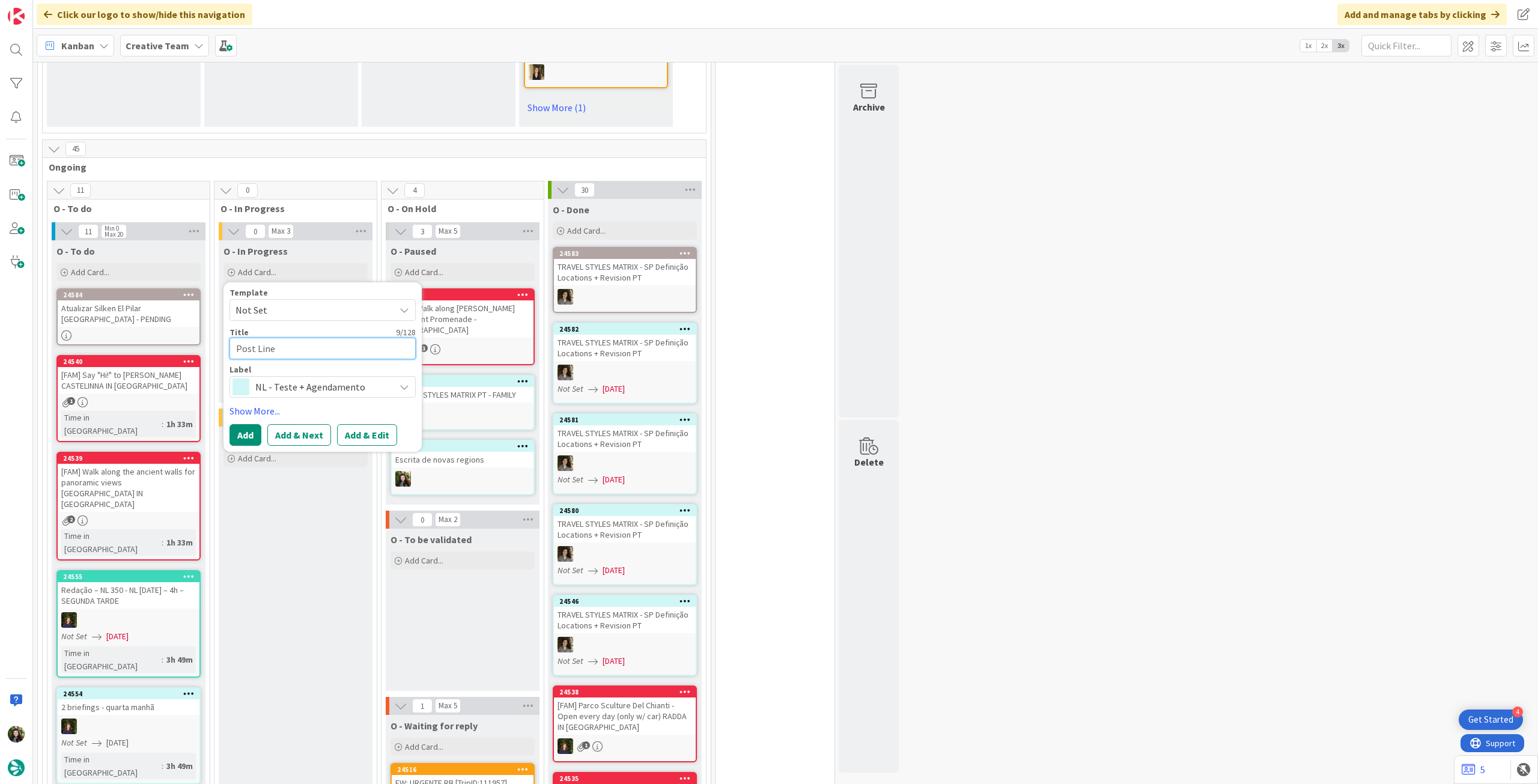
type textarea "x"
type textarea "Post [PERSON_NAME]"
type textarea "x"
type textarea "Post Link"
type textarea "x"
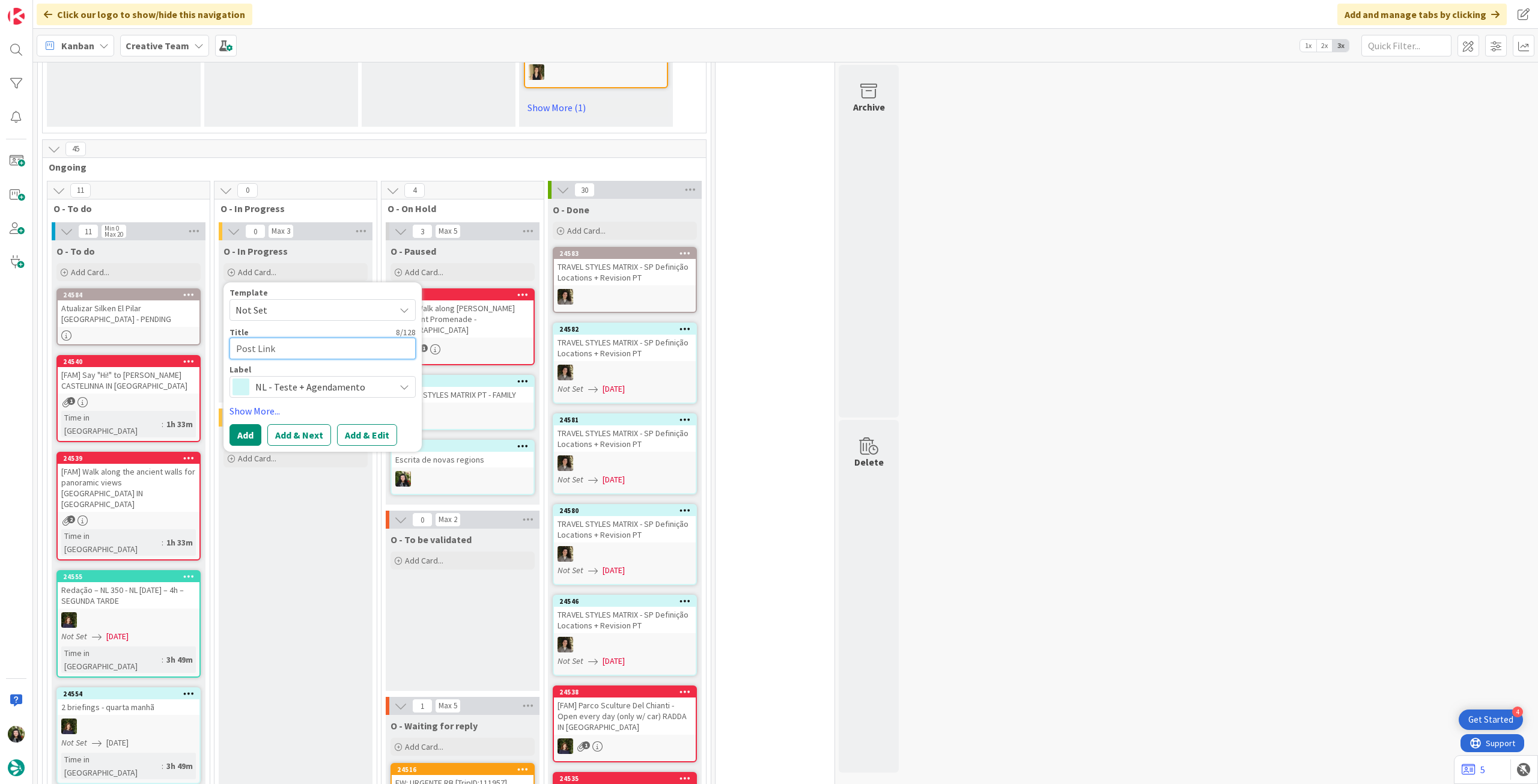
type textarea "Post Linke"
type textarea "x"
type textarea "Post Linked"
type textarea "x"
type textarea "Post Linkedi"
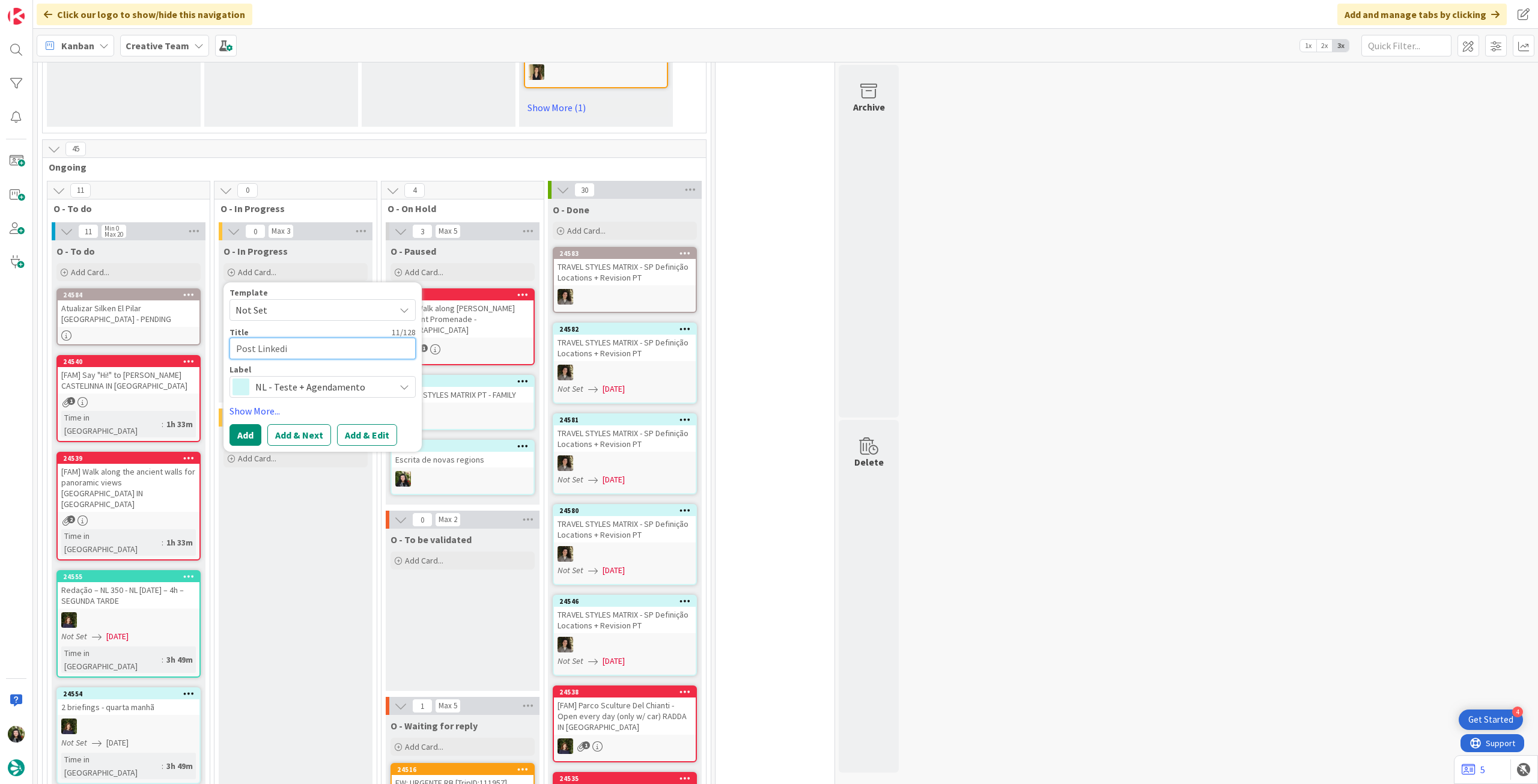
type textarea "x"
type textarea "Post Linkedin"
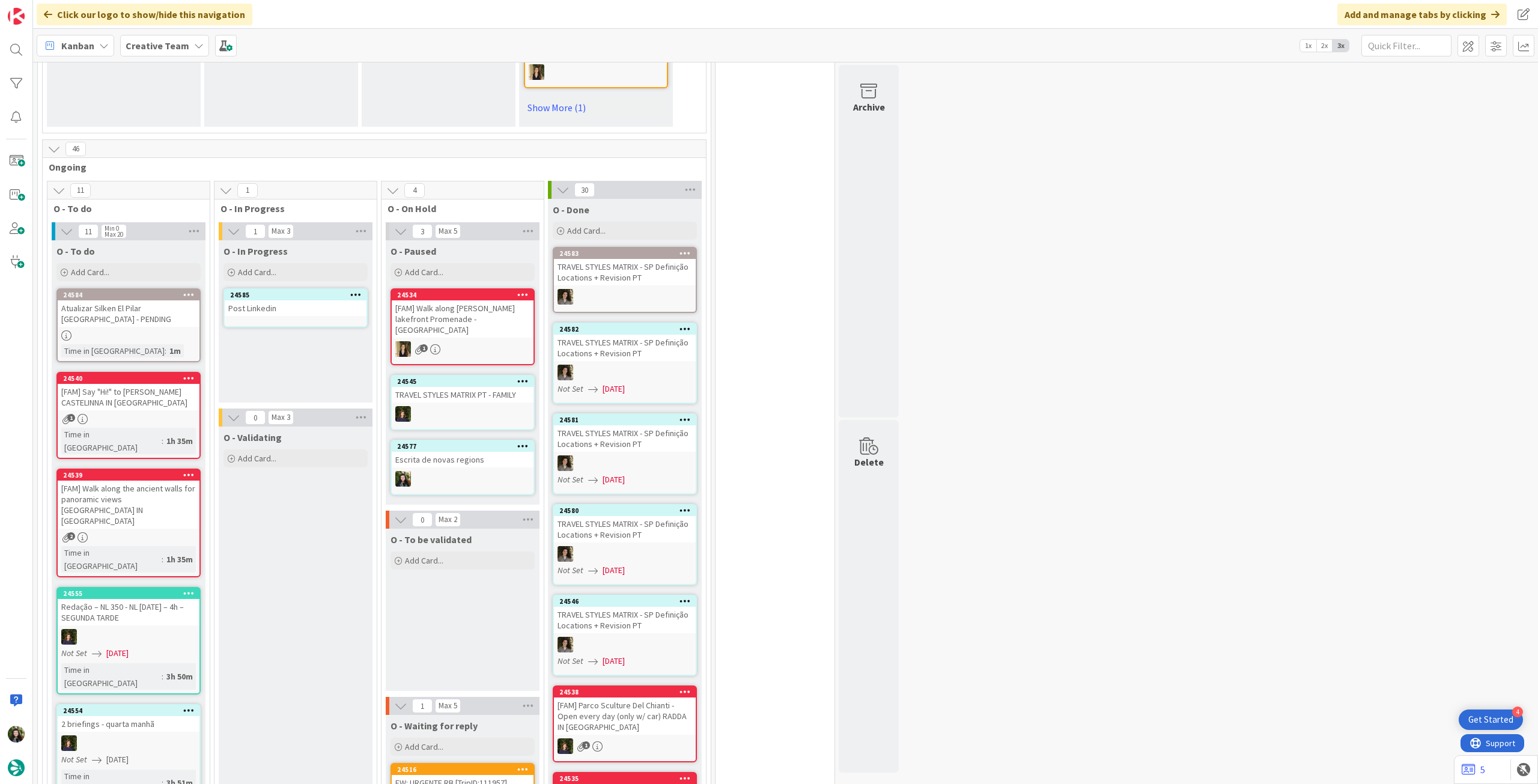
click at [329, 300] on div "Post Linkedin" at bounding box center [296, 308] width 142 height 16
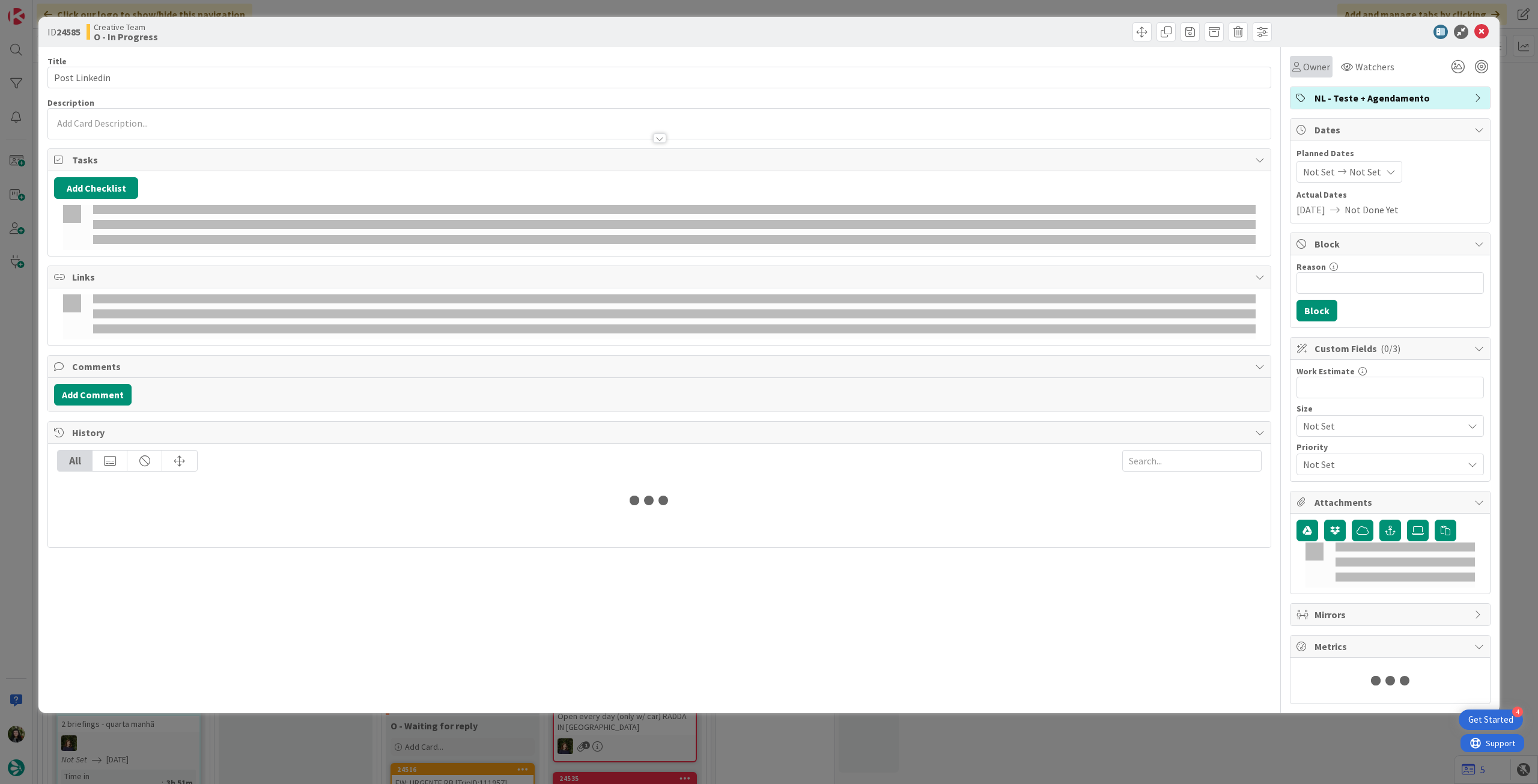
drag, startPoint x: 1301, startPoint y: 59, endPoint x: 1310, endPoint y: 73, distance: 16.5
click at [1301, 59] on div "Owner" at bounding box center [1310, 67] width 43 height 22
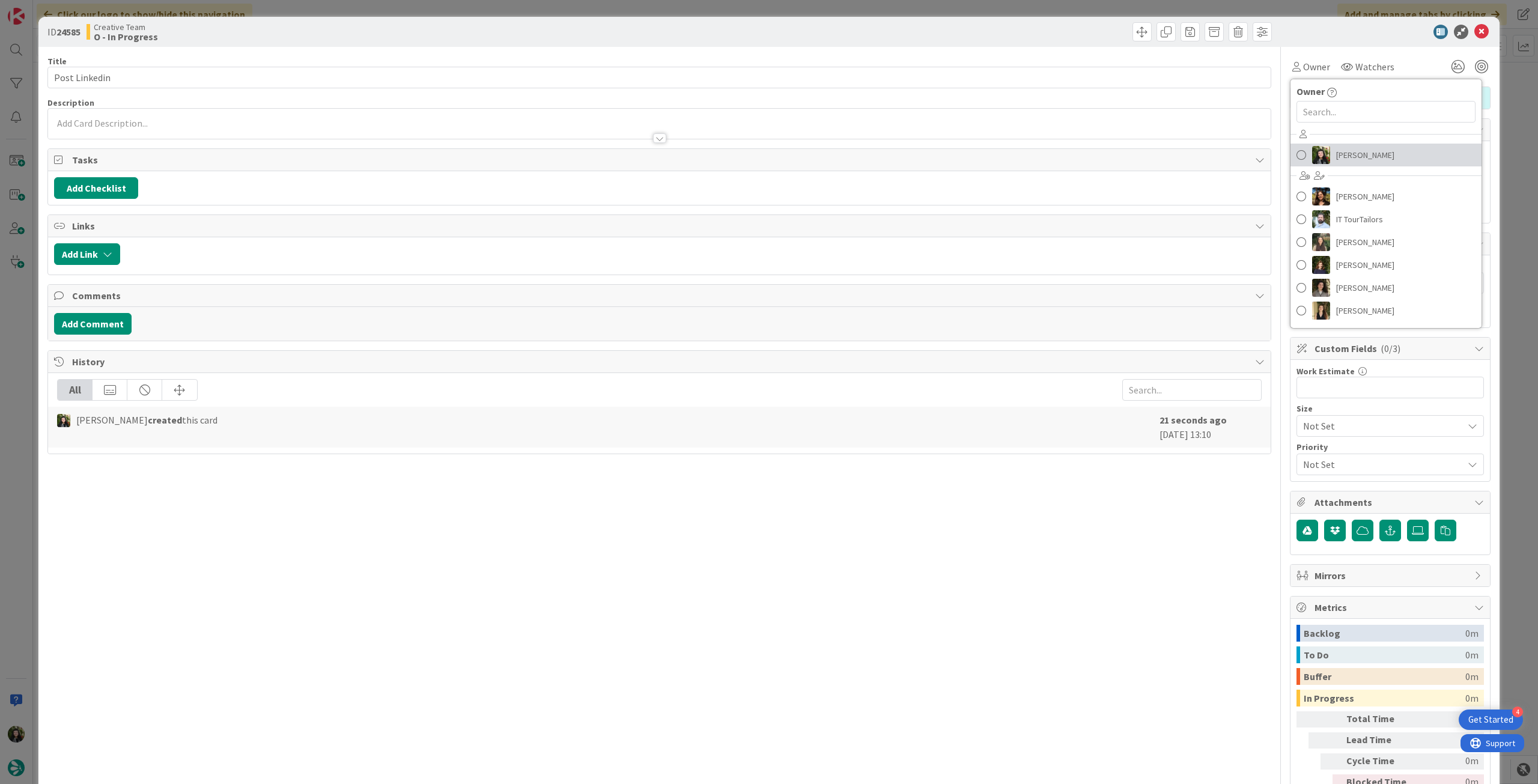
click at [1348, 147] on span "[PERSON_NAME]" at bounding box center [1365, 155] width 58 height 18
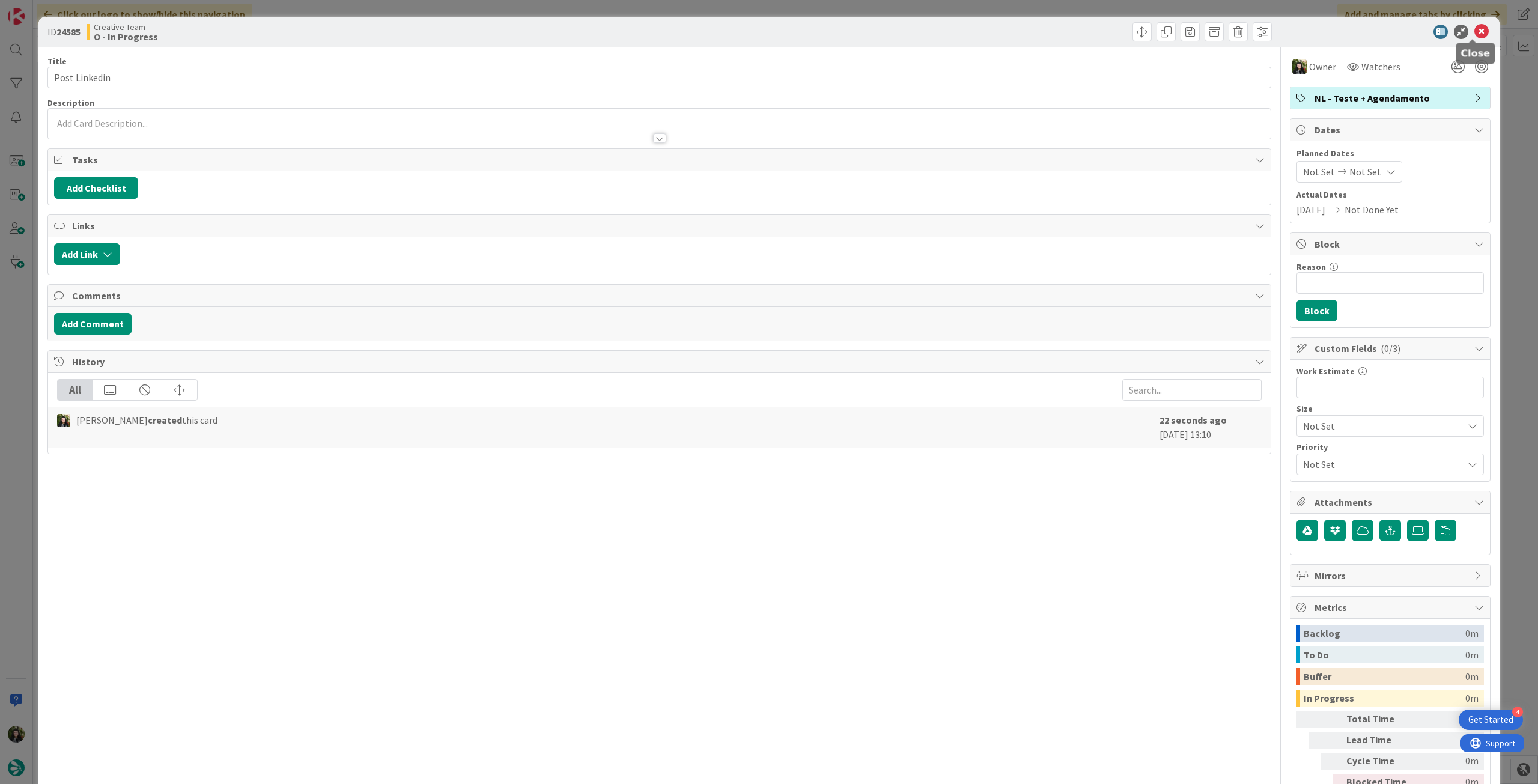
drag, startPoint x: 1471, startPoint y: 34, endPoint x: 1388, endPoint y: 46, distance: 83.7
click at [1474, 34] on icon at bounding box center [1481, 32] width 14 height 14
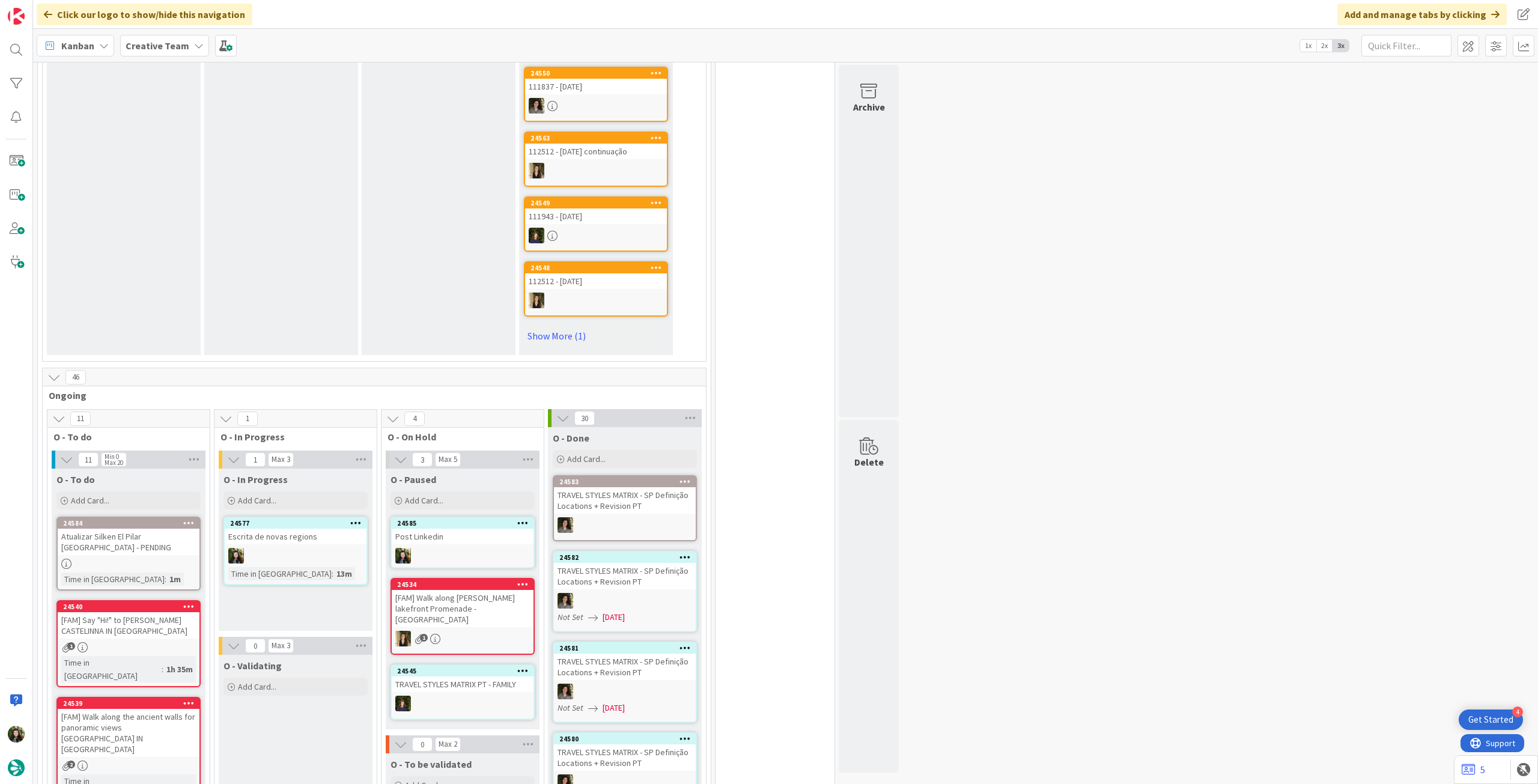
scroll to position [480, 0]
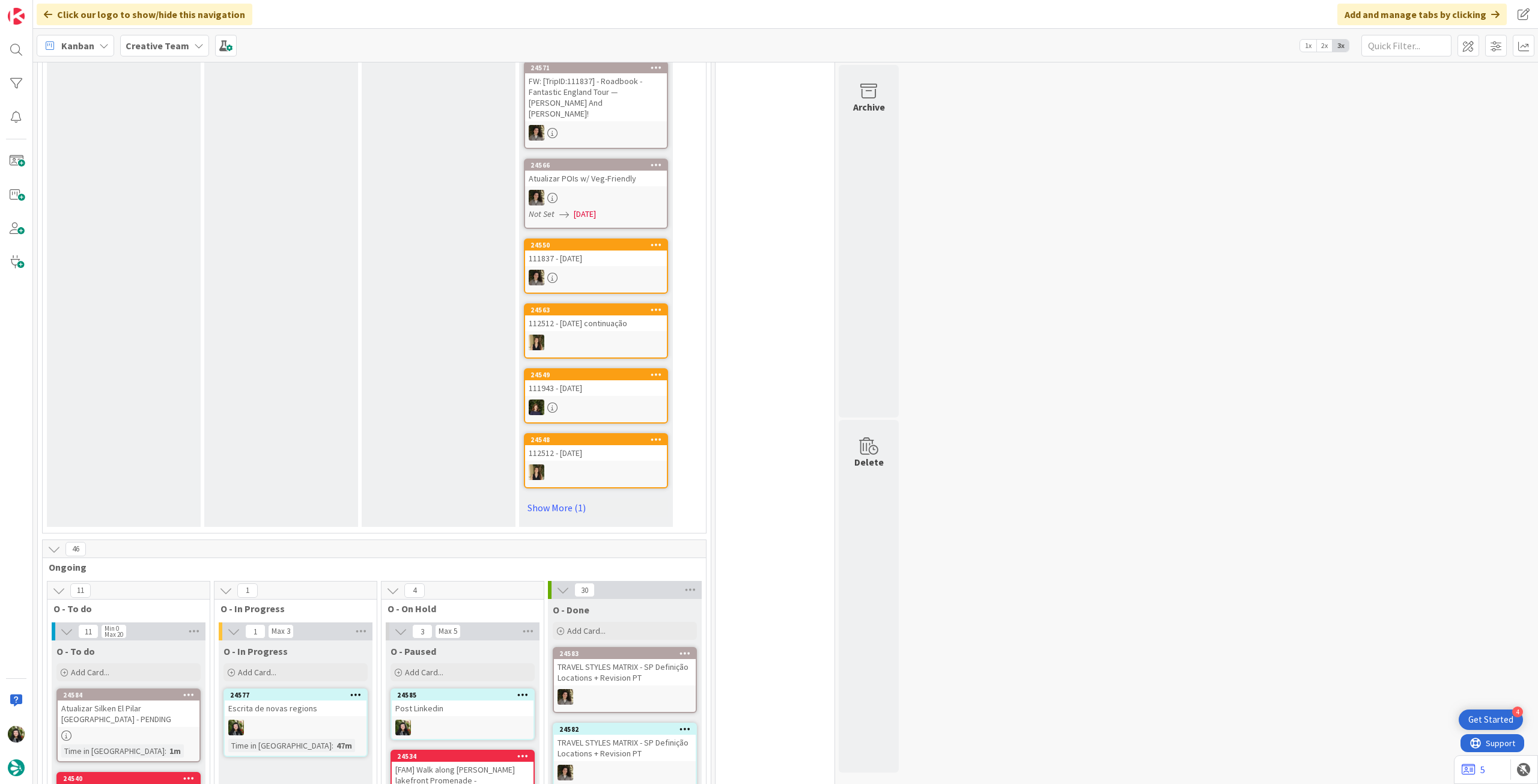
click at [138, 49] on b "Creative Team" at bounding box center [158, 46] width 64 height 12
click at [183, 161] on div "Creative Team - Análise" at bounding box center [221, 172] width 183 height 23
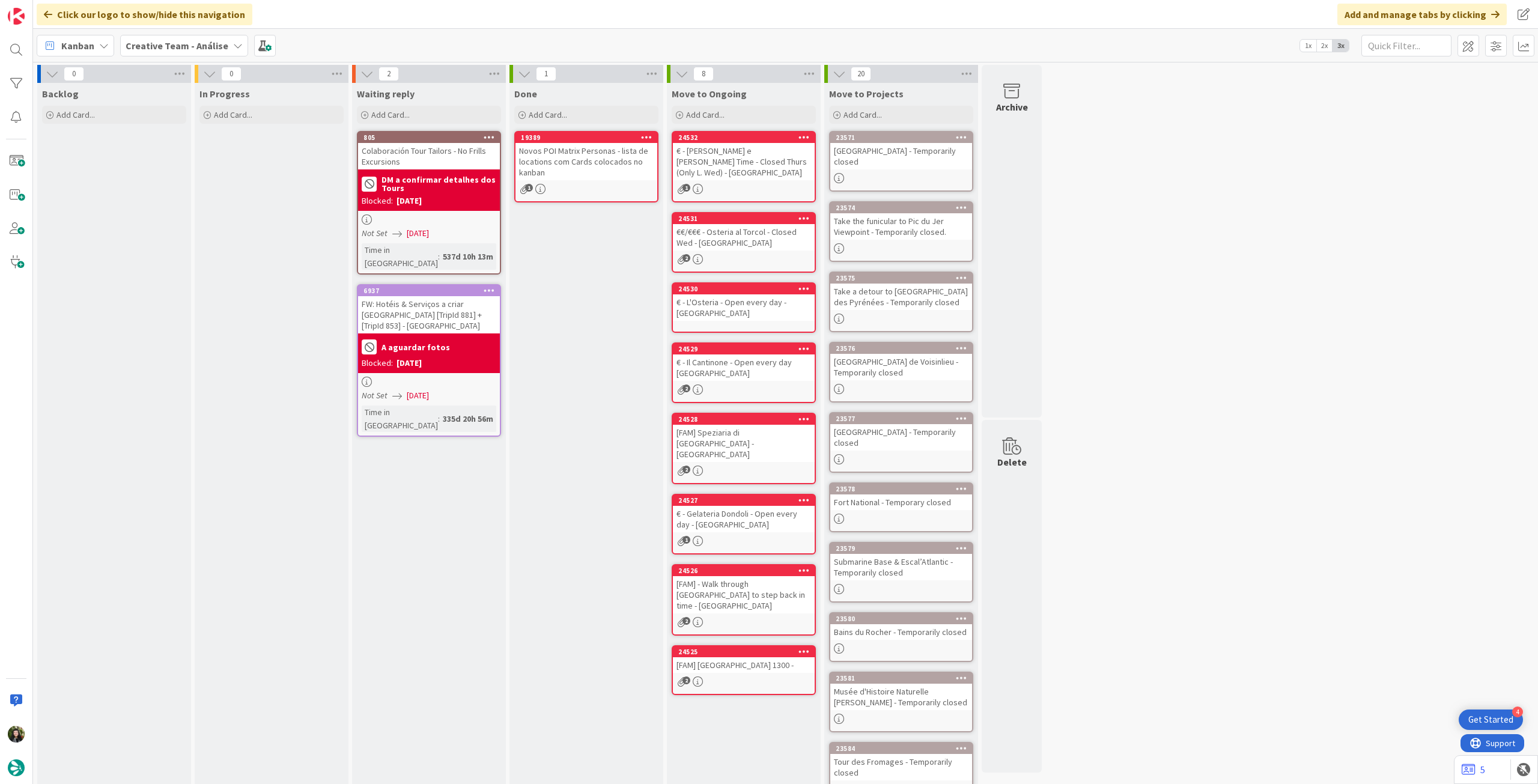
click at [169, 45] on b "Creative Team - Análise" at bounding box center [177, 46] width 103 height 12
click at [204, 168] on h4 "Creative Team" at bounding box center [206, 172] width 145 height 12
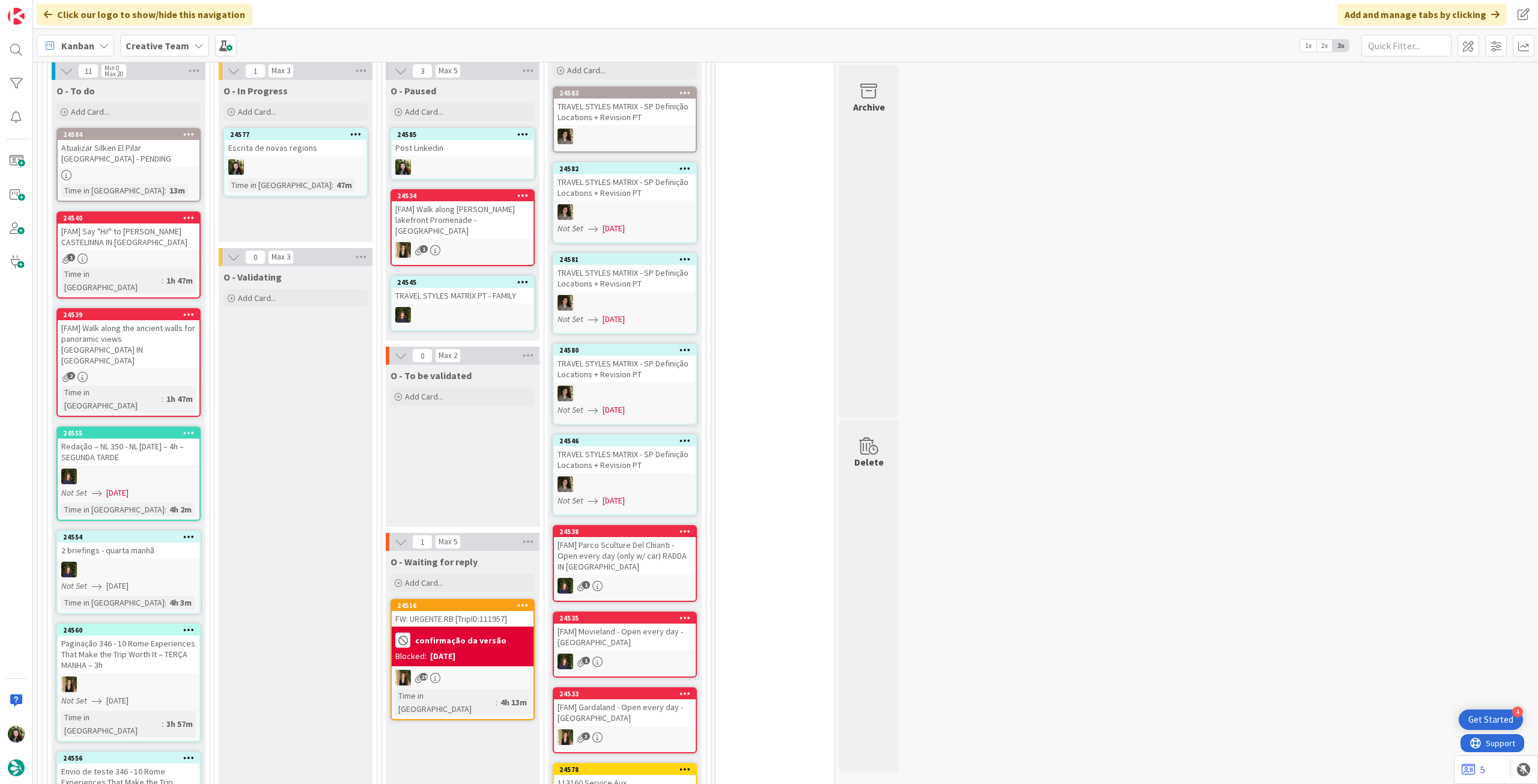
scroll to position [880, 0]
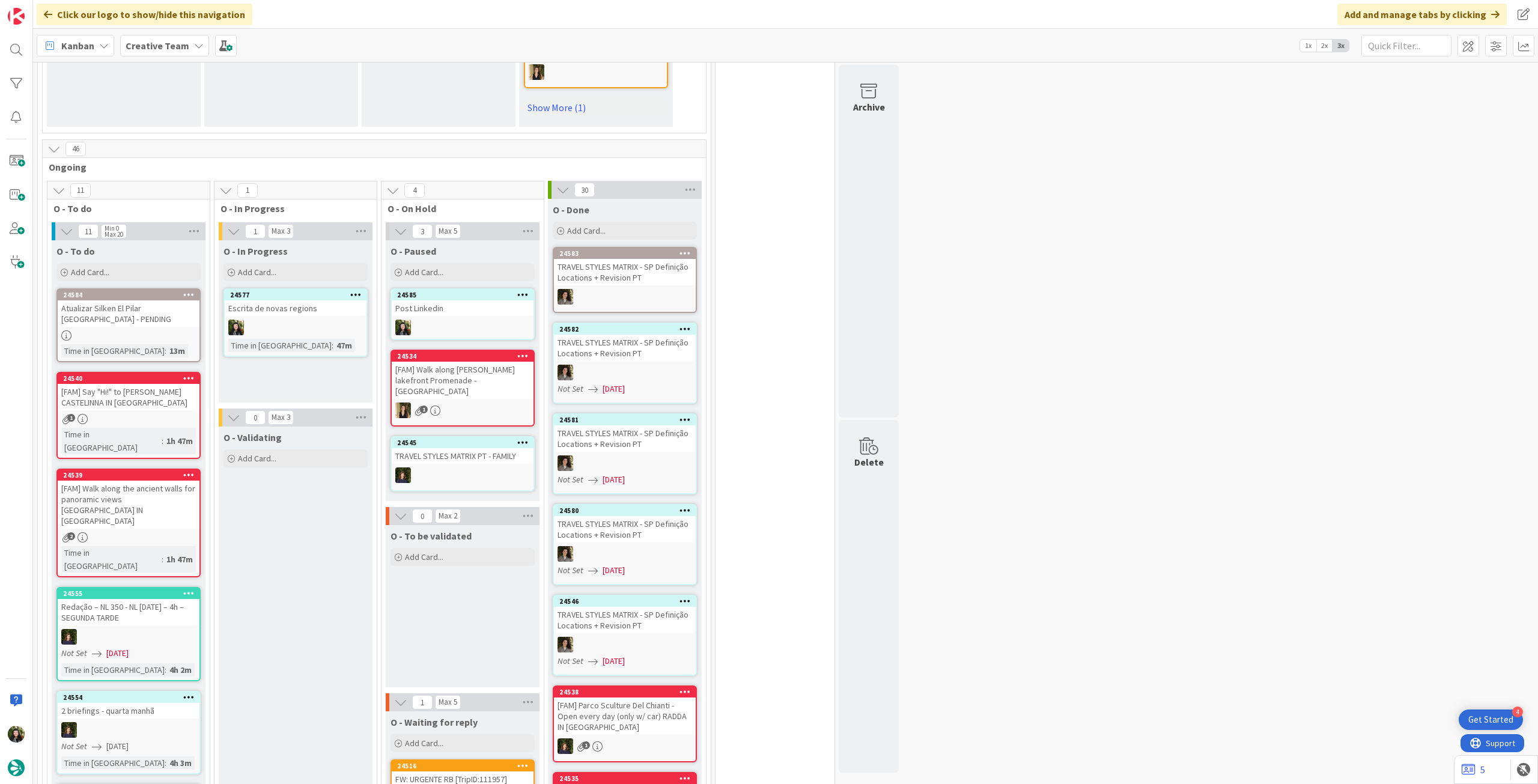
click at [148, 51] on b "Creative Team" at bounding box center [158, 46] width 64 height 12
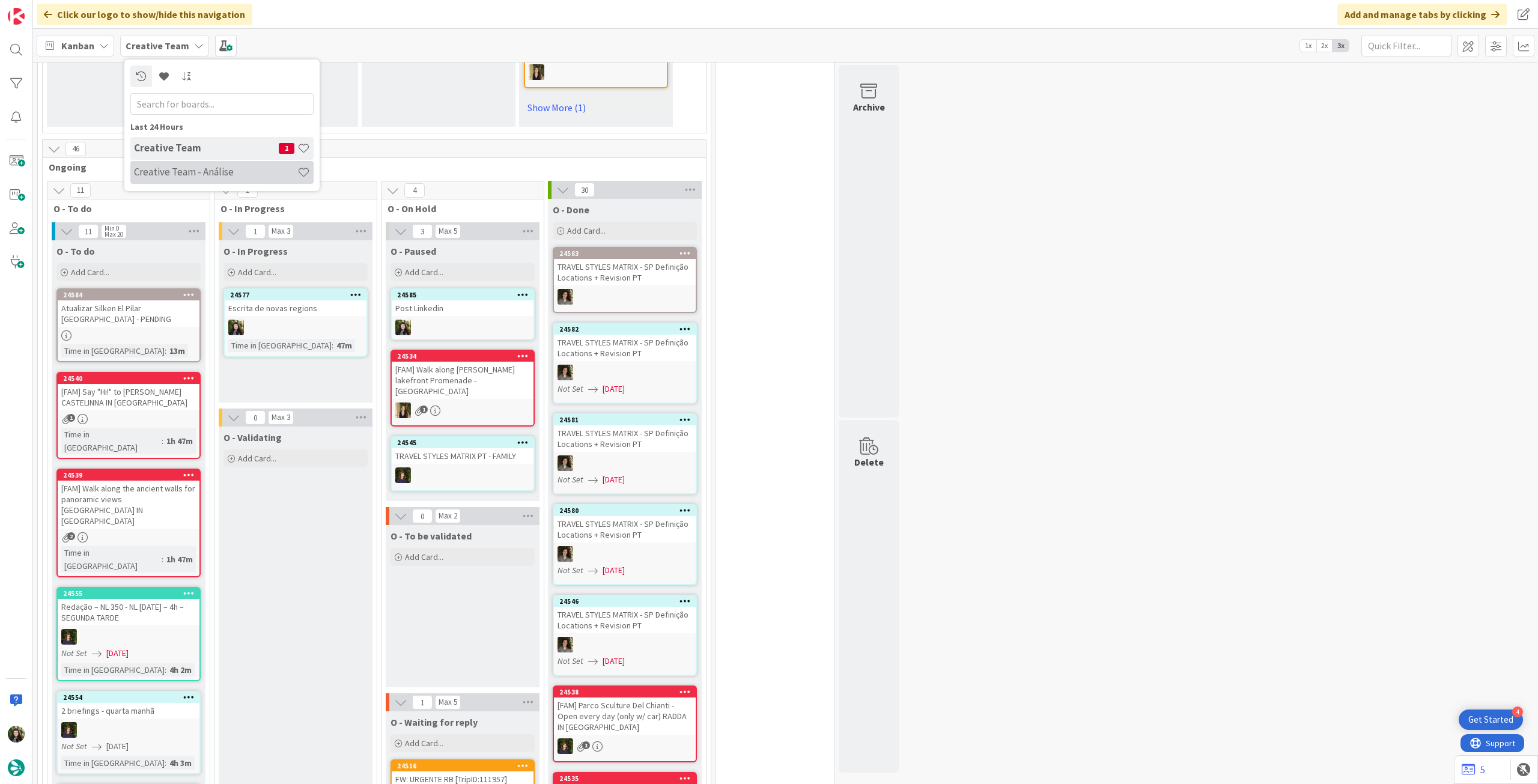
click at [156, 175] on h4 "Creative Team - Análise" at bounding box center [215, 172] width 163 height 12
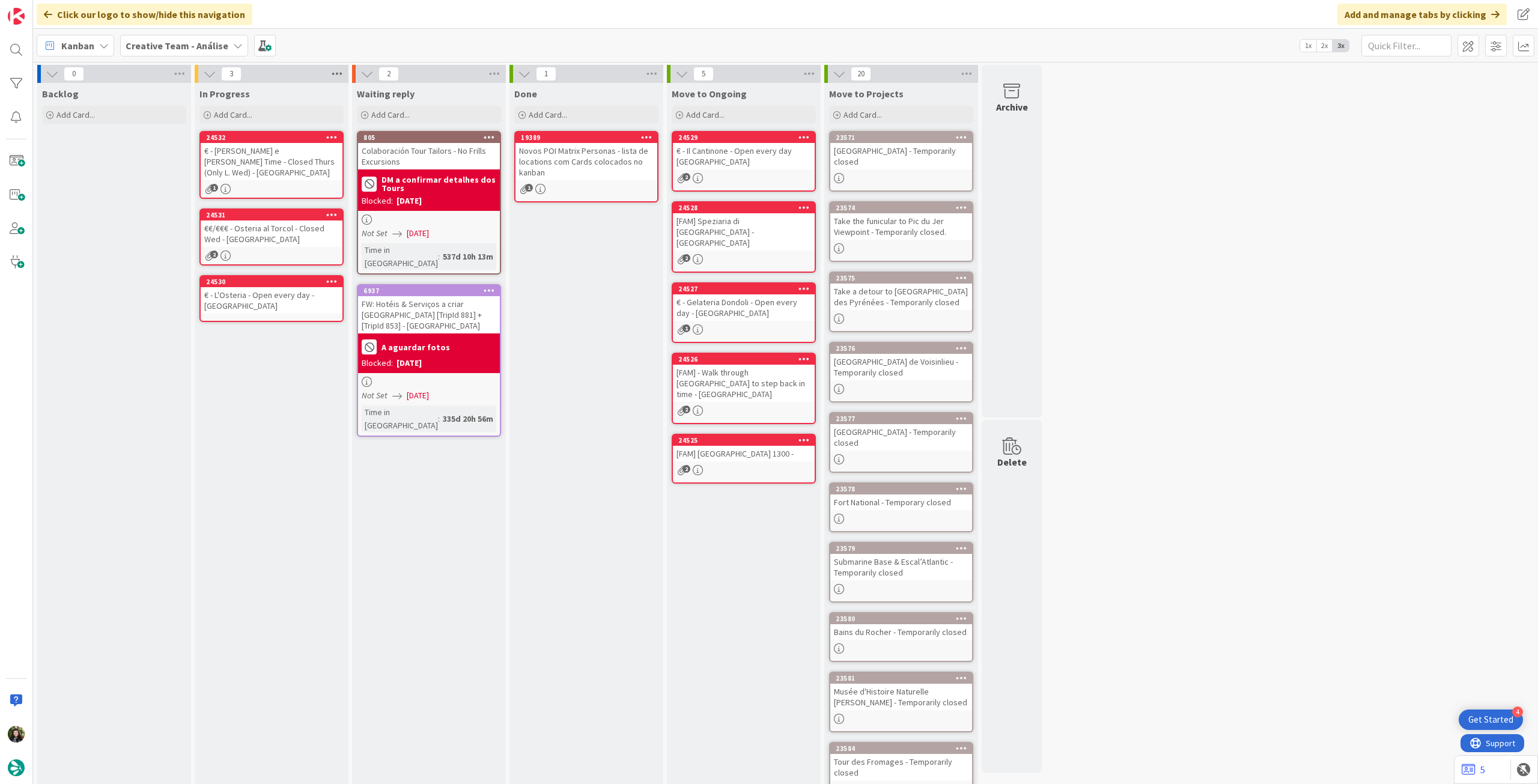
click at [338, 75] on icon at bounding box center [337, 74] width 16 height 18
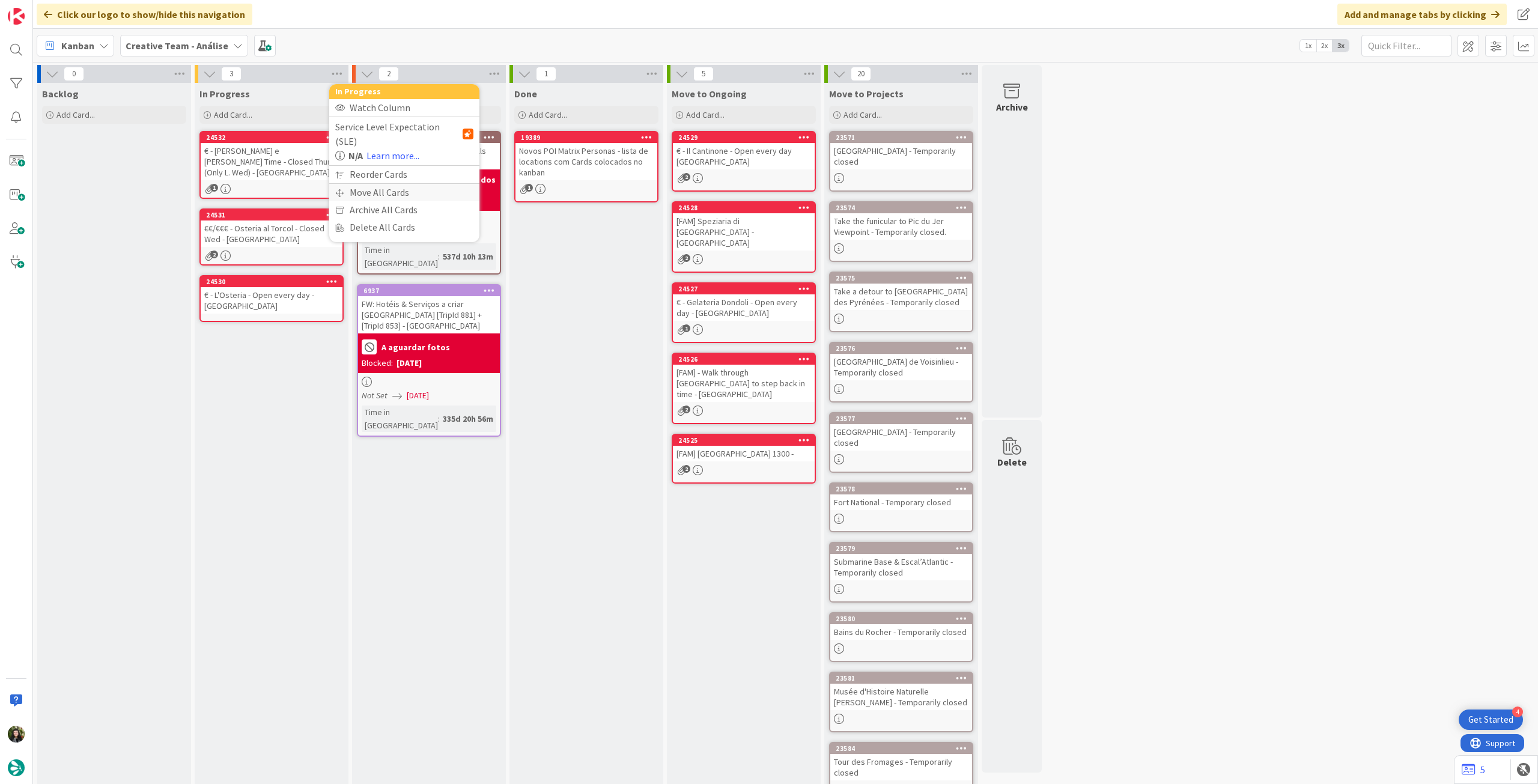
click at [363, 184] on div "Move All Cards" at bounding box center [404, 192] width 150 height 17
click at [384, 140] on div "Creative Team - Análise" at bounding box center [404, 131] width 138 height 22
click at [376, 175] on div "Creative Team - Análise Creative Team" at bounding box center [404, 174] width 138 height 63
click at [373, 183] on span "Creative Team" at bounding box center [411, 189] width 109 height 18
click at [381, 169] on span "Select a Column..." at bounding box center [381, 170] width 79 height 16
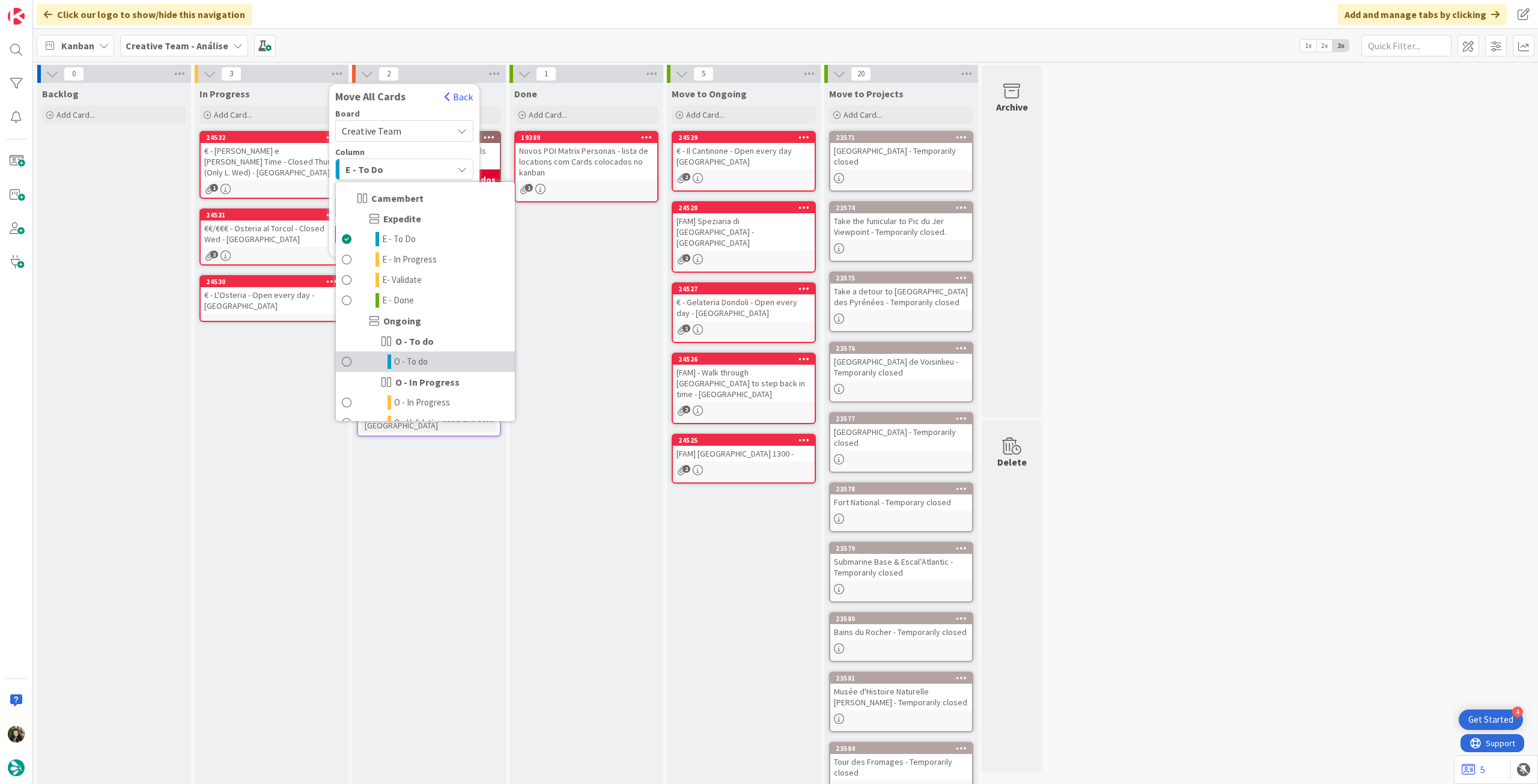
click at [430, 360] on link "O - To do" at bounding box center [425, 361] width 179 height 20
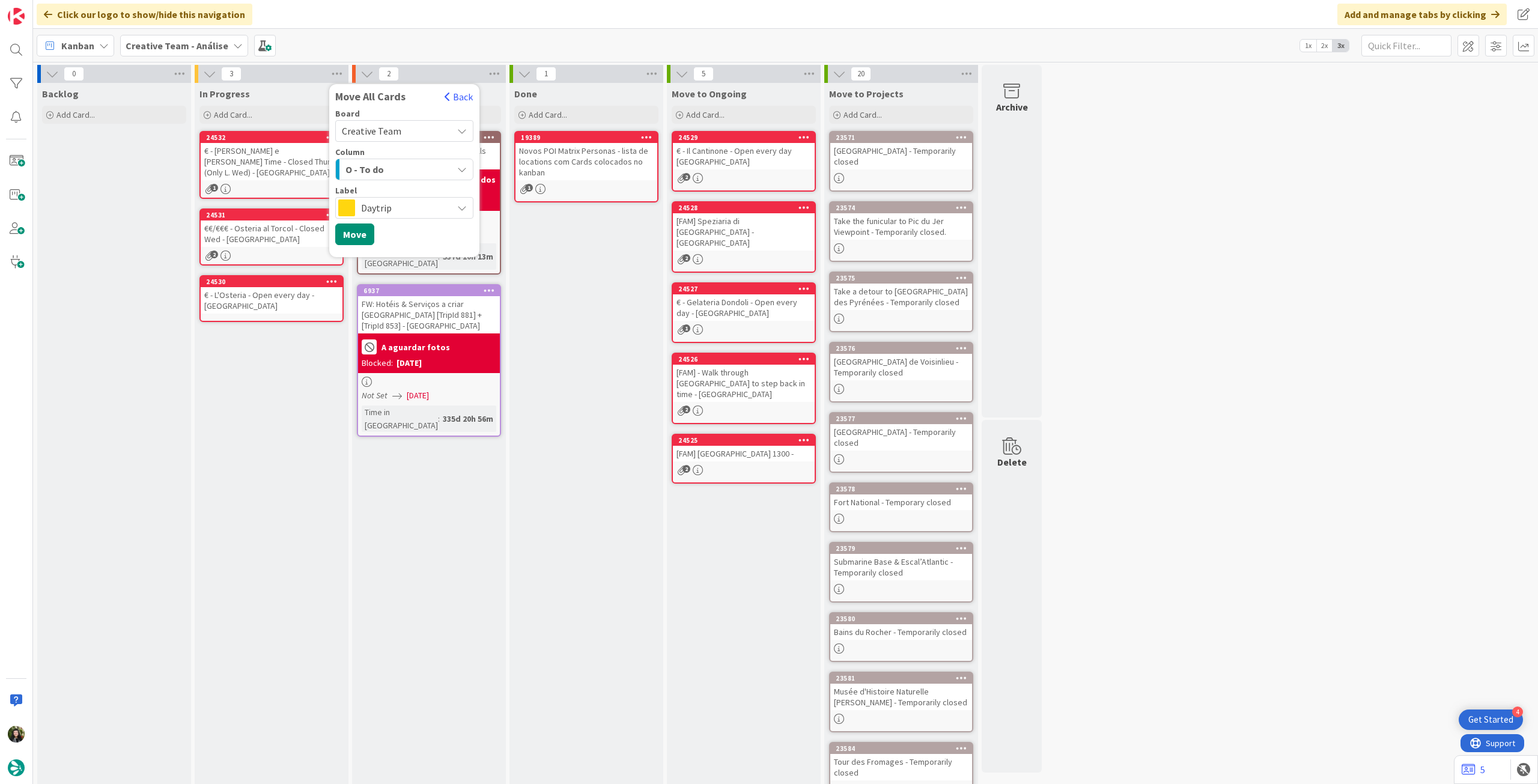
click at [407, 208] on span "Daytrip" at bounding box center [403, 207] width 85 height 17
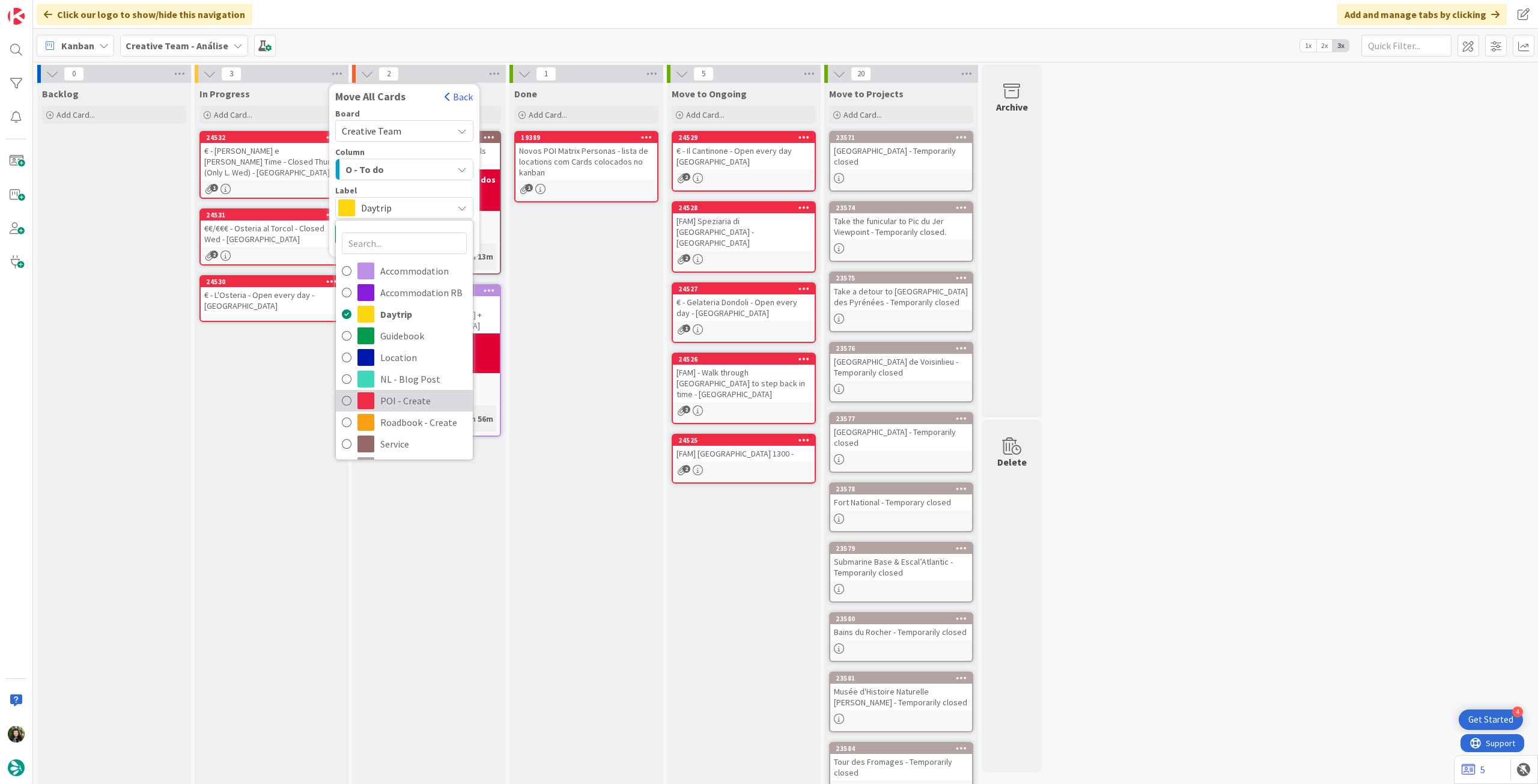
click at [429, 404] on span "POI - Create" at bounding box center [423, 401] width 86 height 18
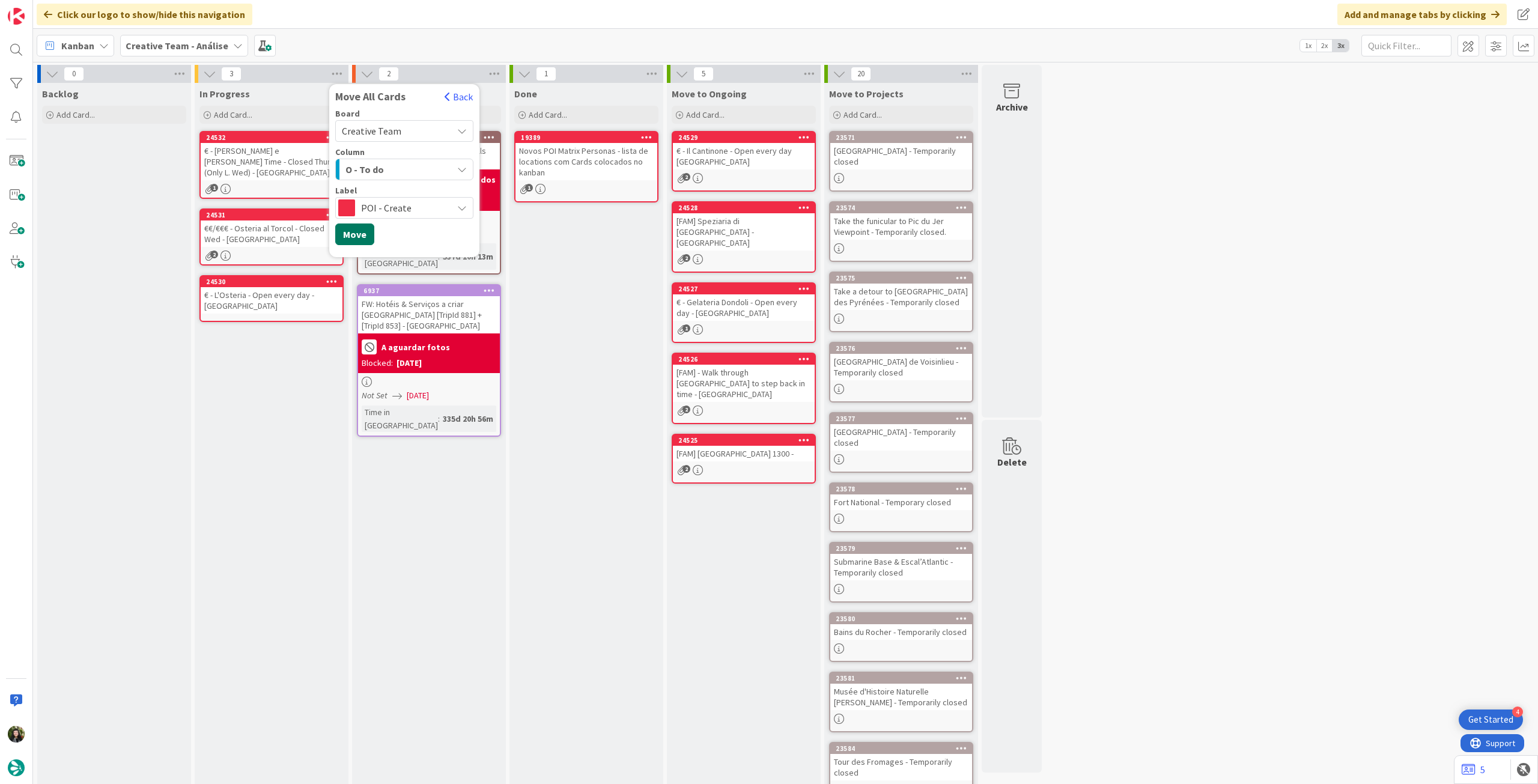
click at [362, 235] on button "Move" at bounding box center [354, 234] width 39 height 22
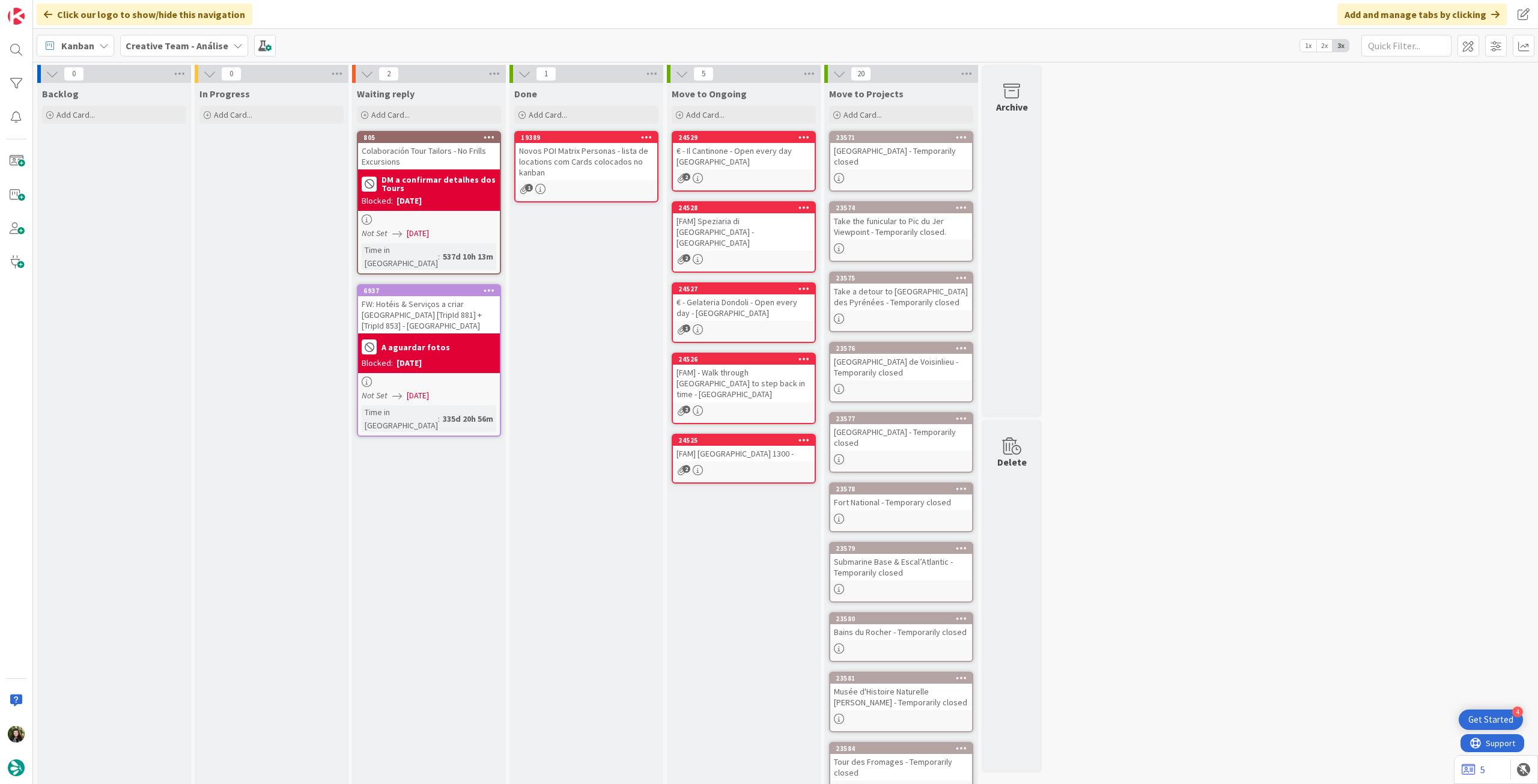
click at [192, 44] on b "Creative Team - Análise" at bounding box center [177, 46] width 103 height 12
click at [187, 165] on div "Creative Team 1" at bounding box center [221, 172] width 183 height 23
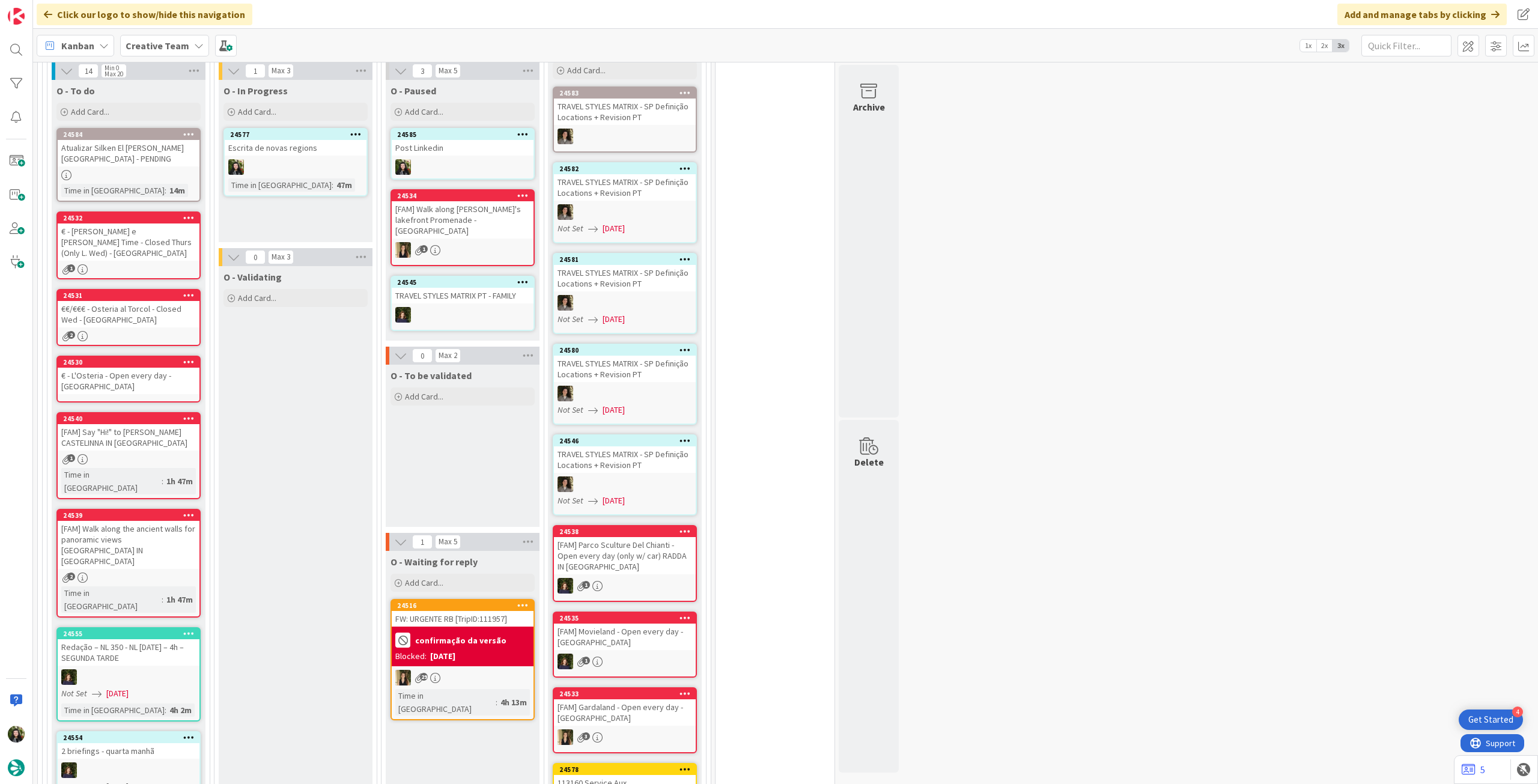
scroll to position [721, 0]
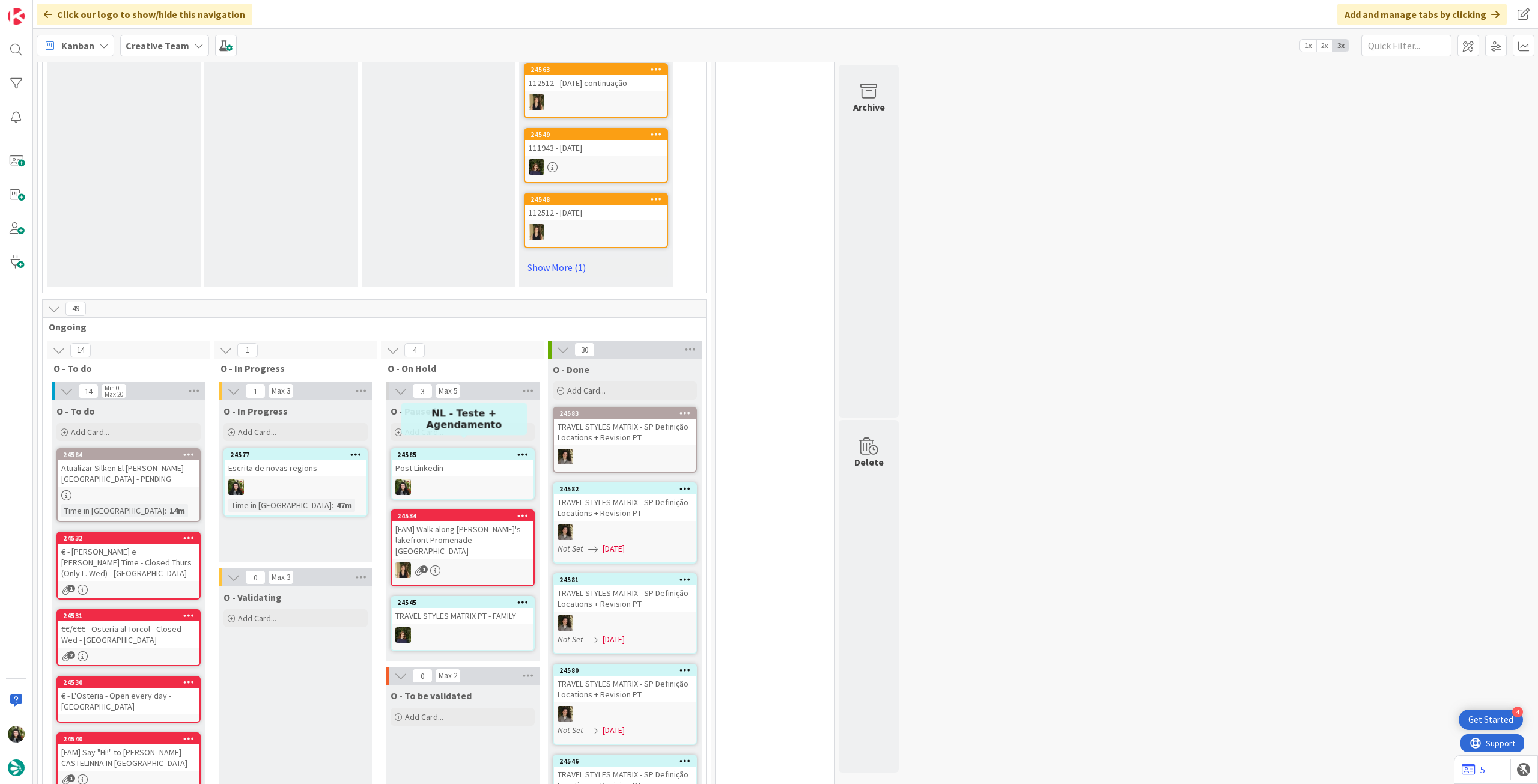
click at [483, 449] on div "24585" at bounding box center [463, 454] width 142 height 11
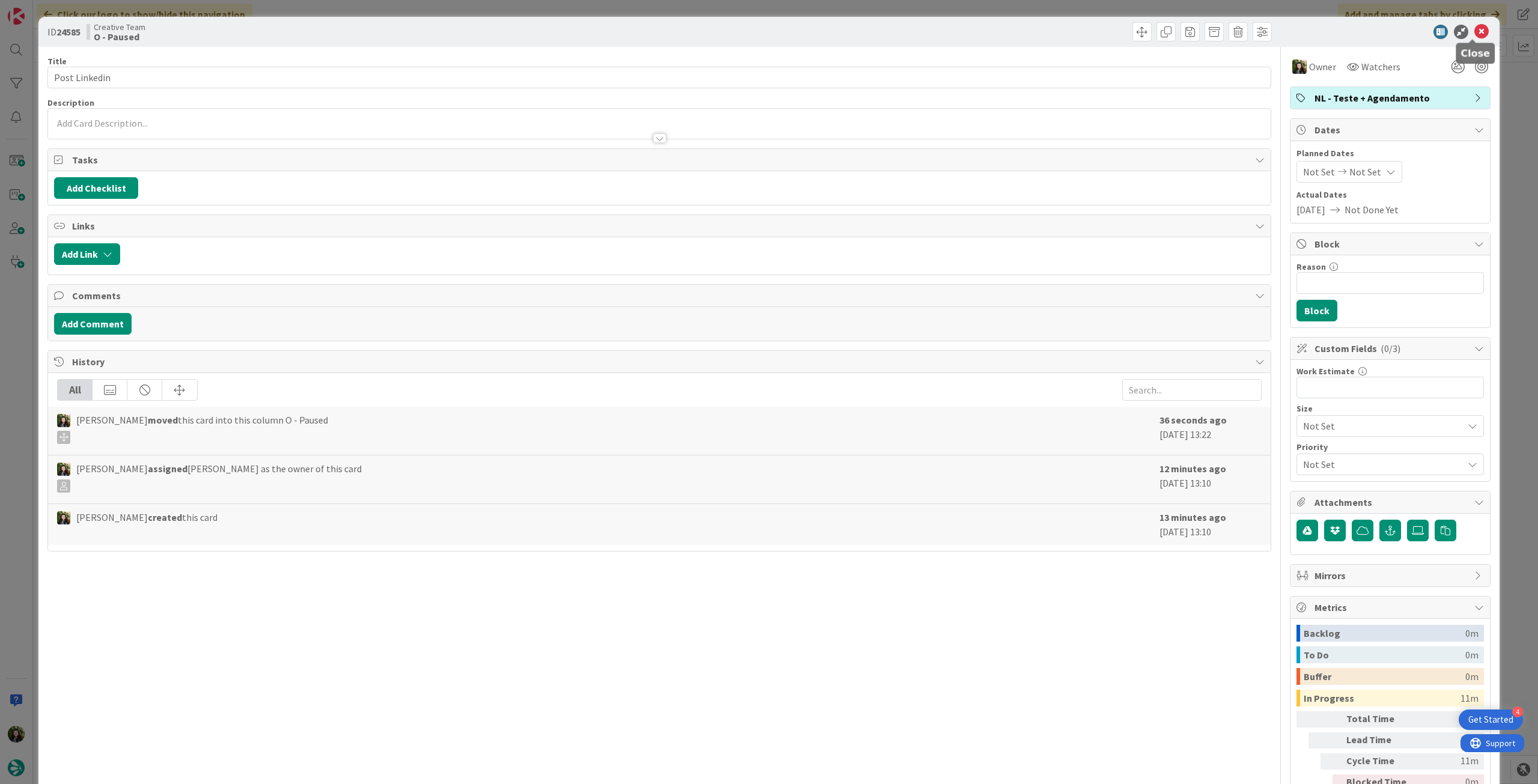
click at [1474, 32] on icon at bounding box center [1481, 32] width 14 height 14
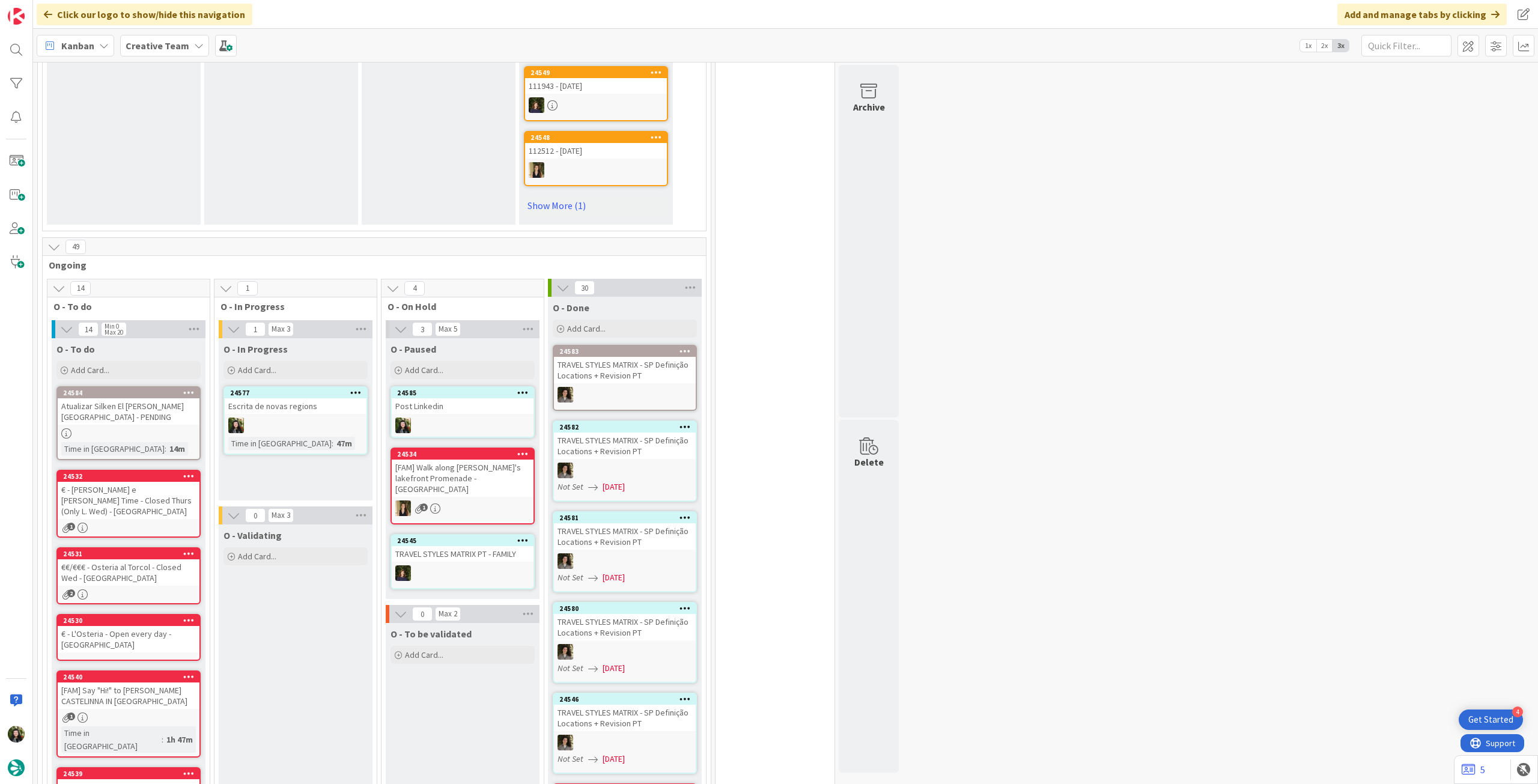
scroll to position [801, 0]
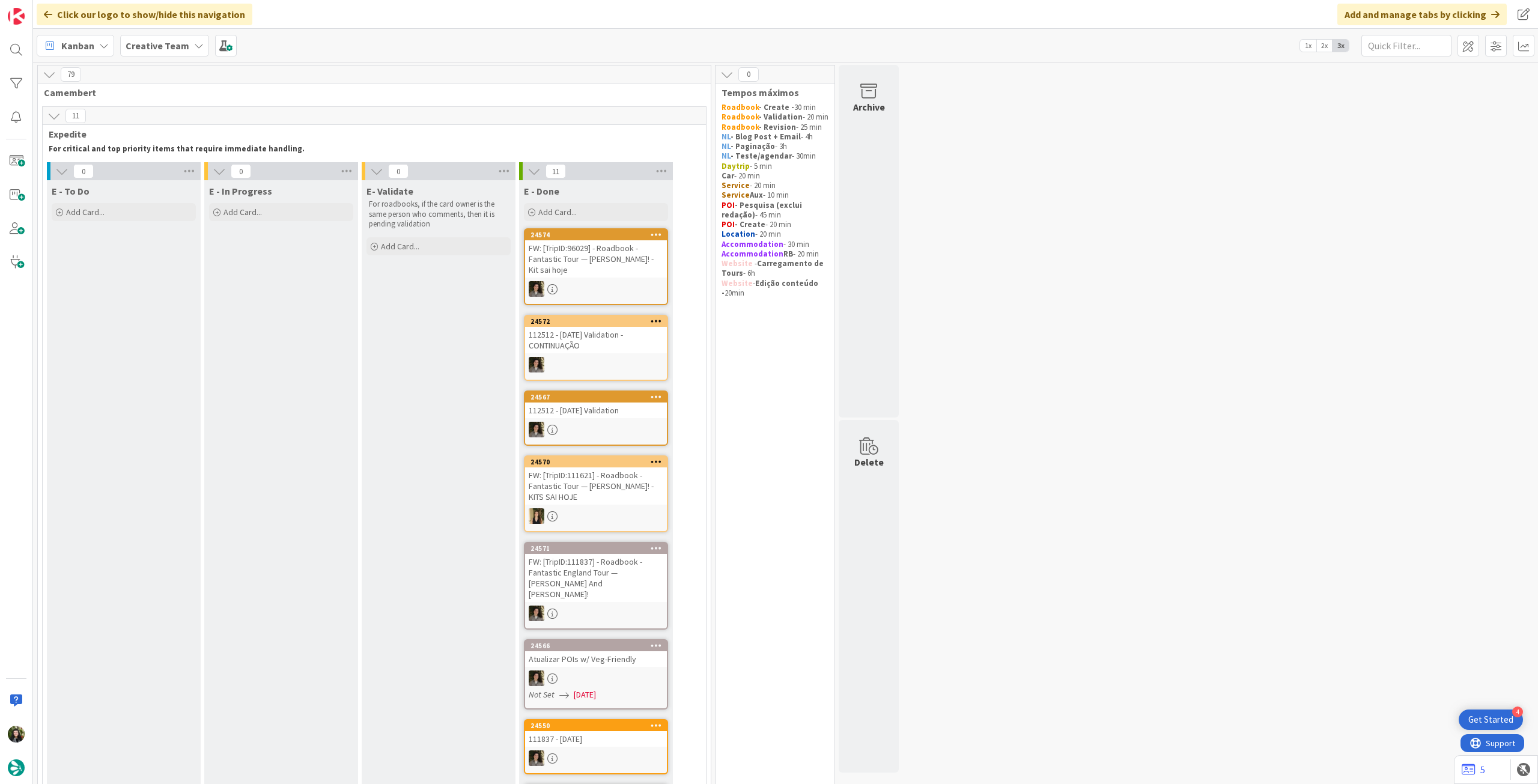
click at [159, 59] on div "Kanban Creative Team 1x 2x 3x" at bounding box center [785, 45] width 1504 height 33
click at [163, 51] on b "Creative Team" at bounding box center [158, 46] width 64 height 12
click at [175, 161] on div "Creative Team - Análise" at bounding box center [221, 172] width 183 height 23
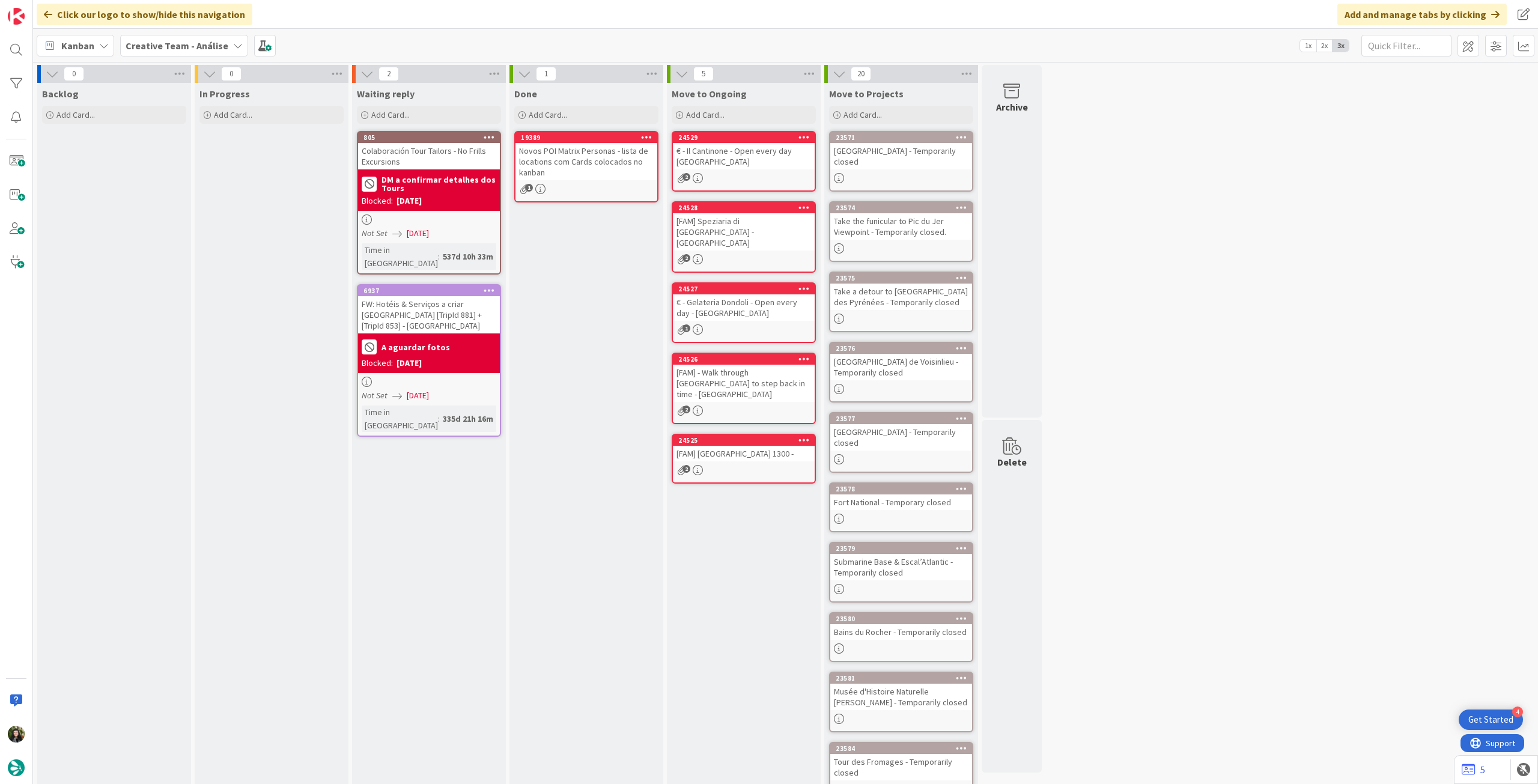
click at [179, 47] on b "Creative Team - Análise" at bounding box center [177, 46] width 103 height 12
click at [180, 183] on div "Creative Team" at bounding box center [221, 172] width 183 height 23
